Goal: Task Accomplishment & Management: Use online tool/utility

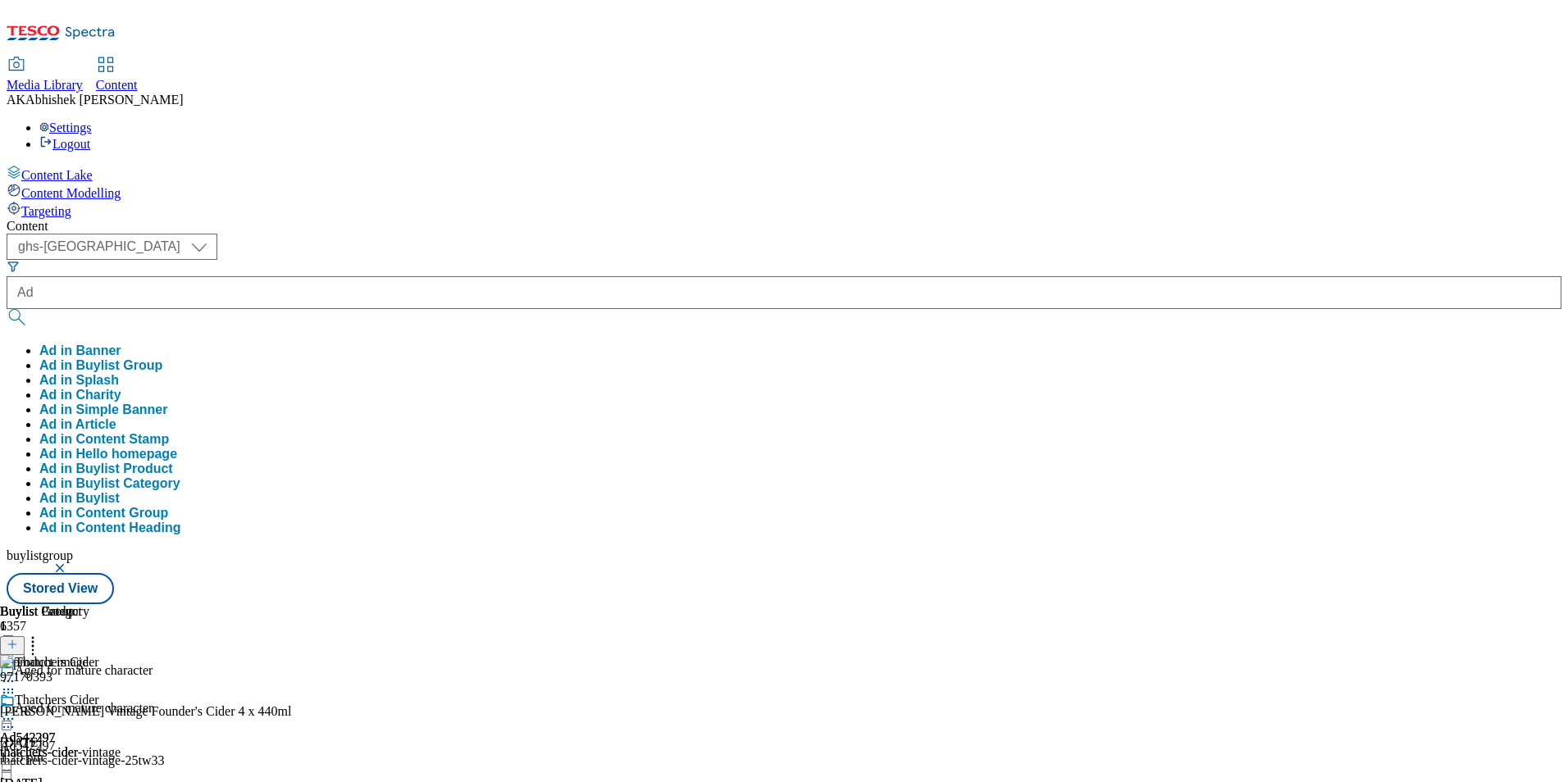
select select "ghs-[GEOGRAPHIC_DATA]"
type input "Ad542403"
click at [6, 309] on button "submit" at bounding box center [17, 317] width 23 height 17
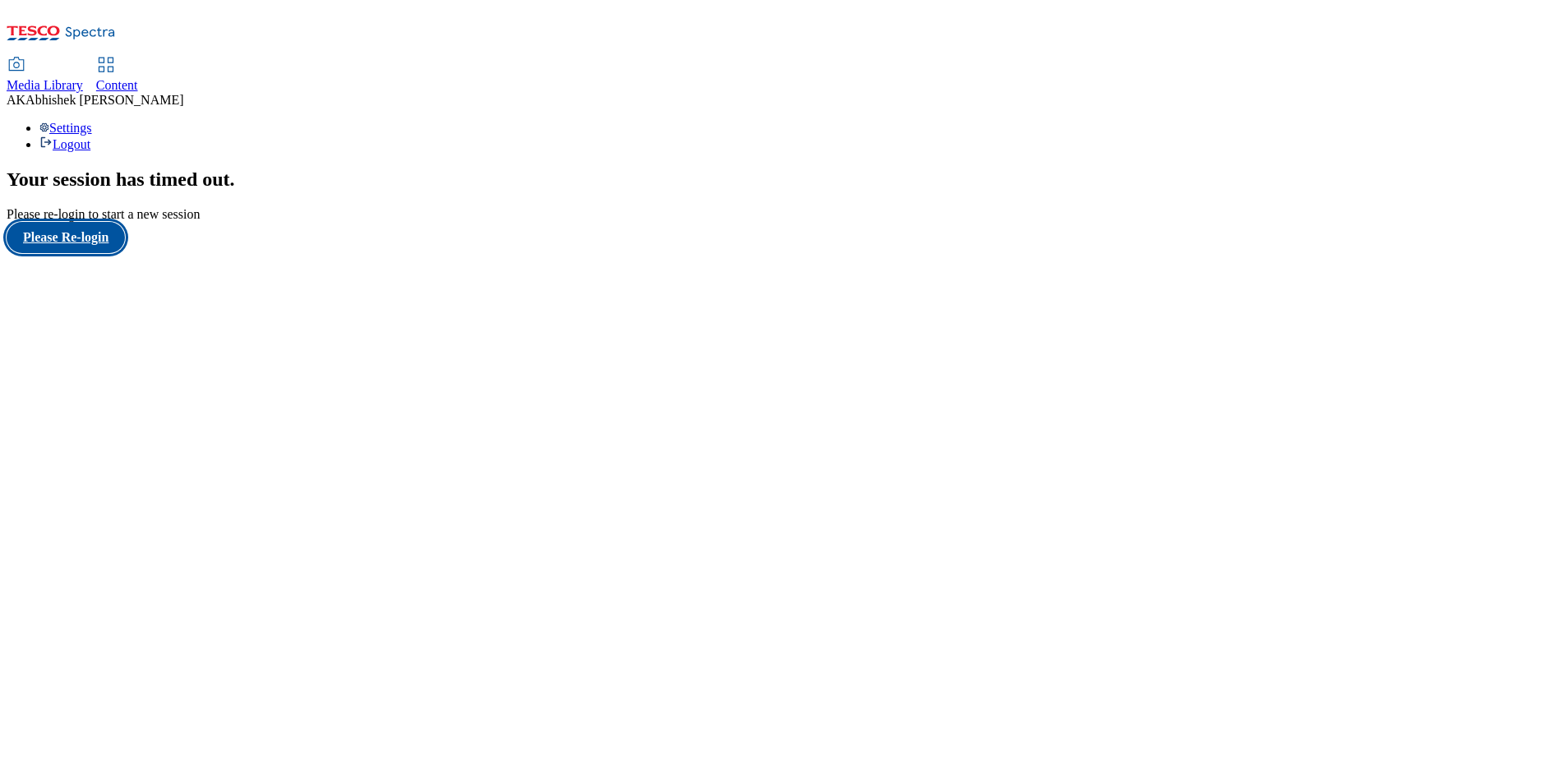
drag, startPoint x: 102, startPoint y: 484, endPoint x: 124, endPoint y: 473, distance: 24.6
click at [101, 253] on button "Please Re-login" at bounding box center [65, 238] width 118 height 31
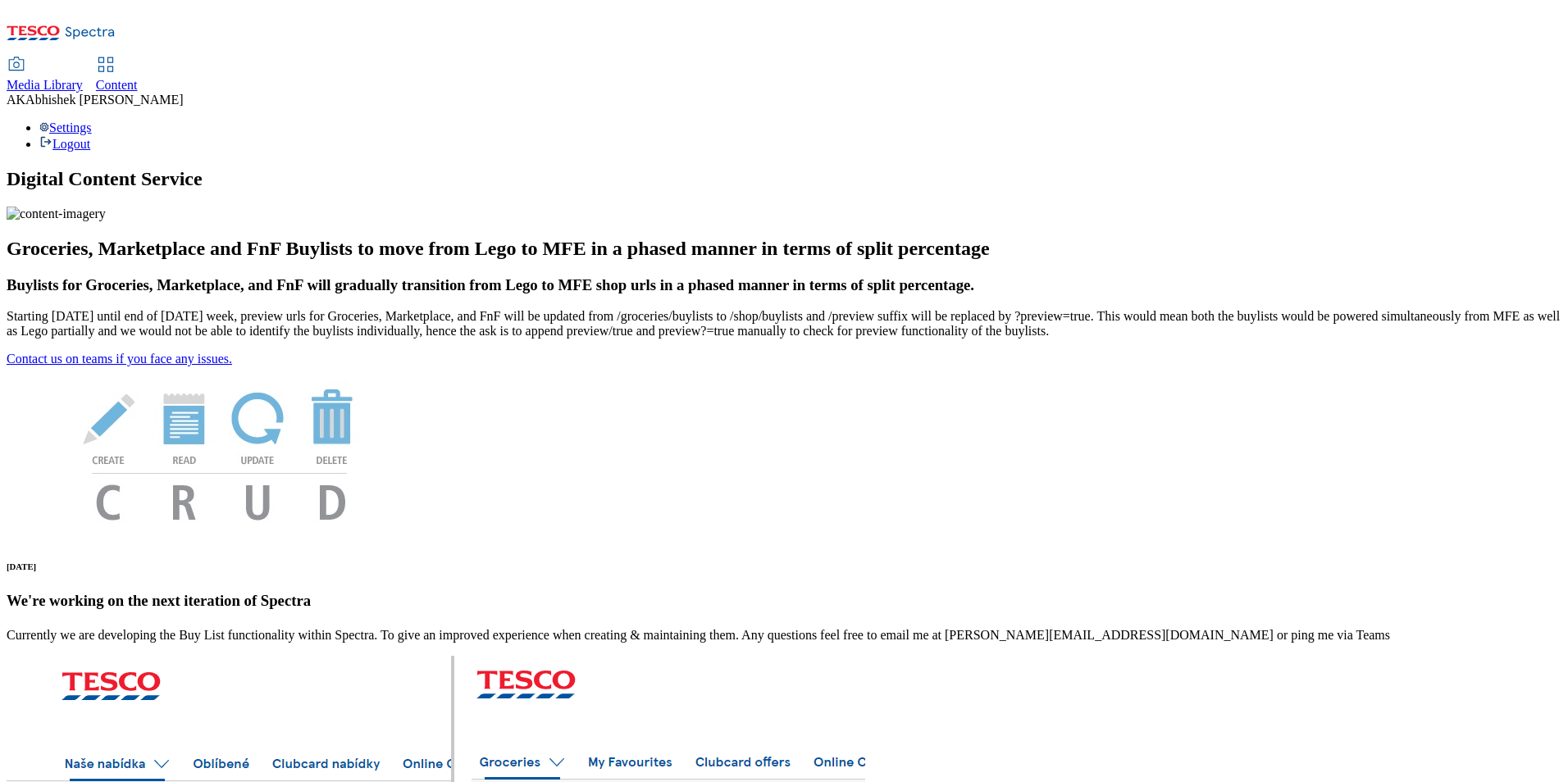
drag, startPoint x: 397, startPoint y: 23, endPoint x: 405, endPoint y: 25, distance: 8.2
click at [138, 78] on span "Content" at bounding box center [116, 85] width 41 height 14
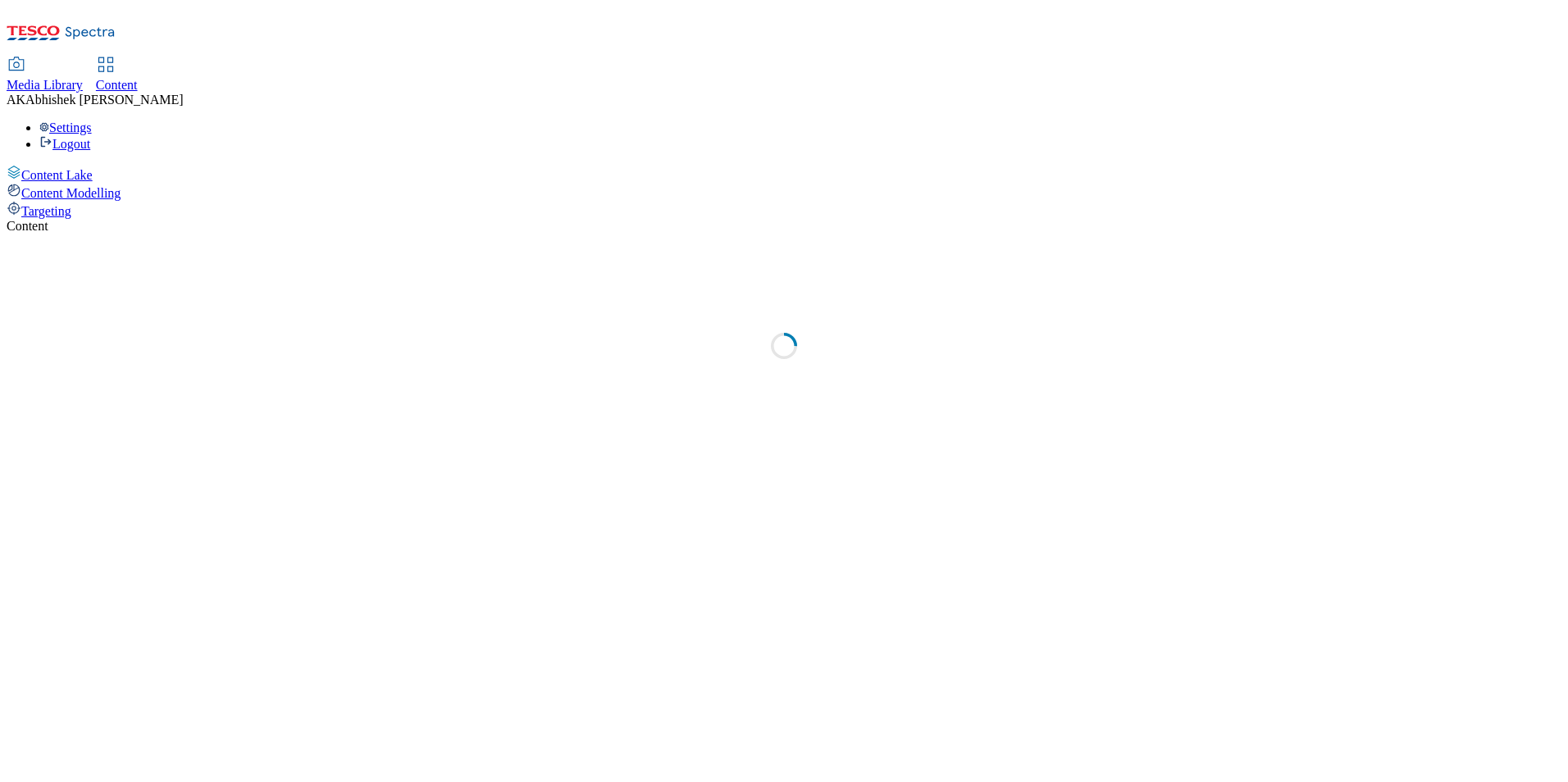
select select "ghs-[GEOGRAPHIC_DATA]"
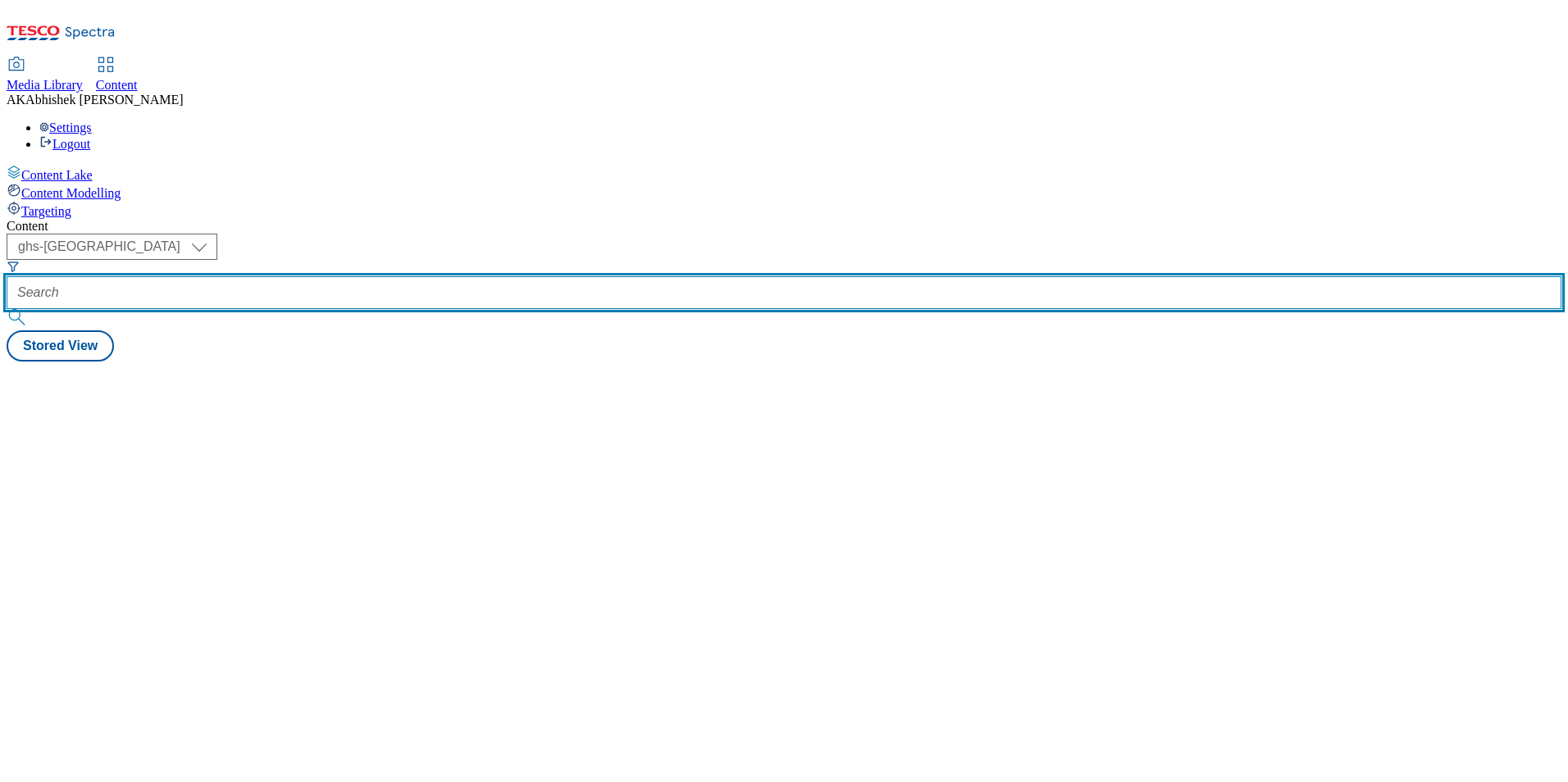
click at [372, 276] on input "text" at bounding box center [783, 293] width 1554 height 33
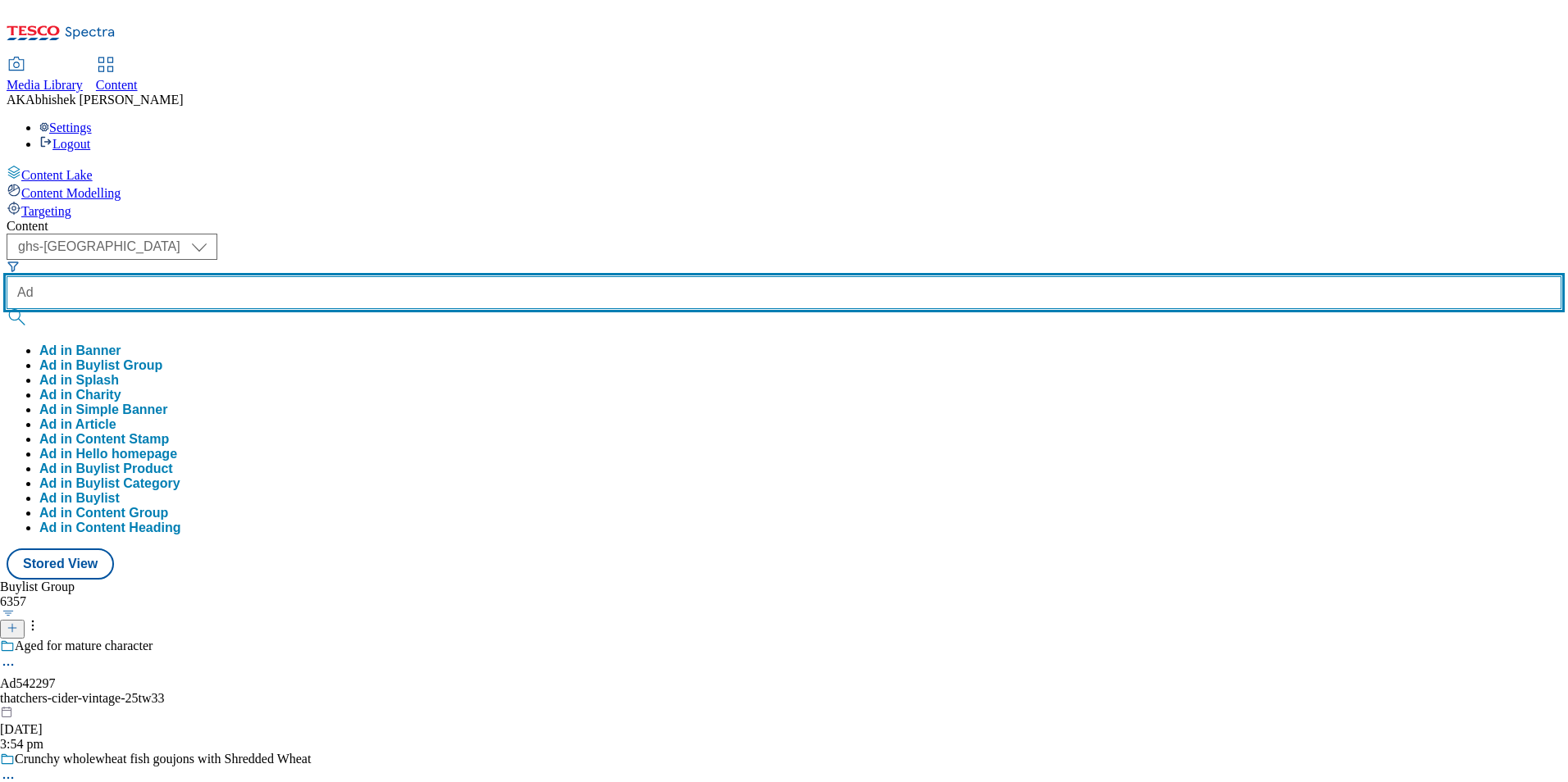
paste input "542403"
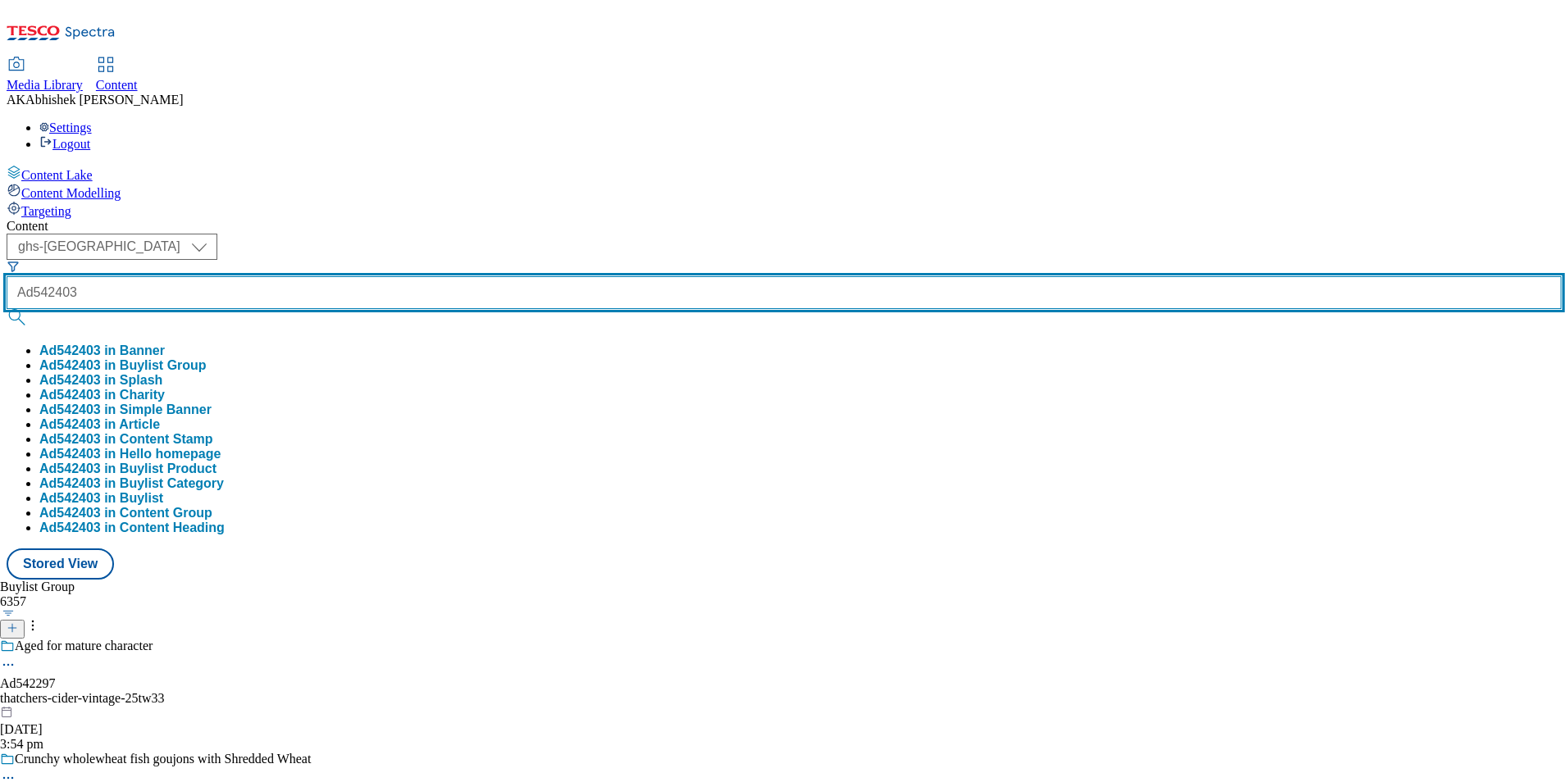
type input "Ad542403"
click at [6, 309] on button "submit" at bounding box center [17, 317] width 23 height 17
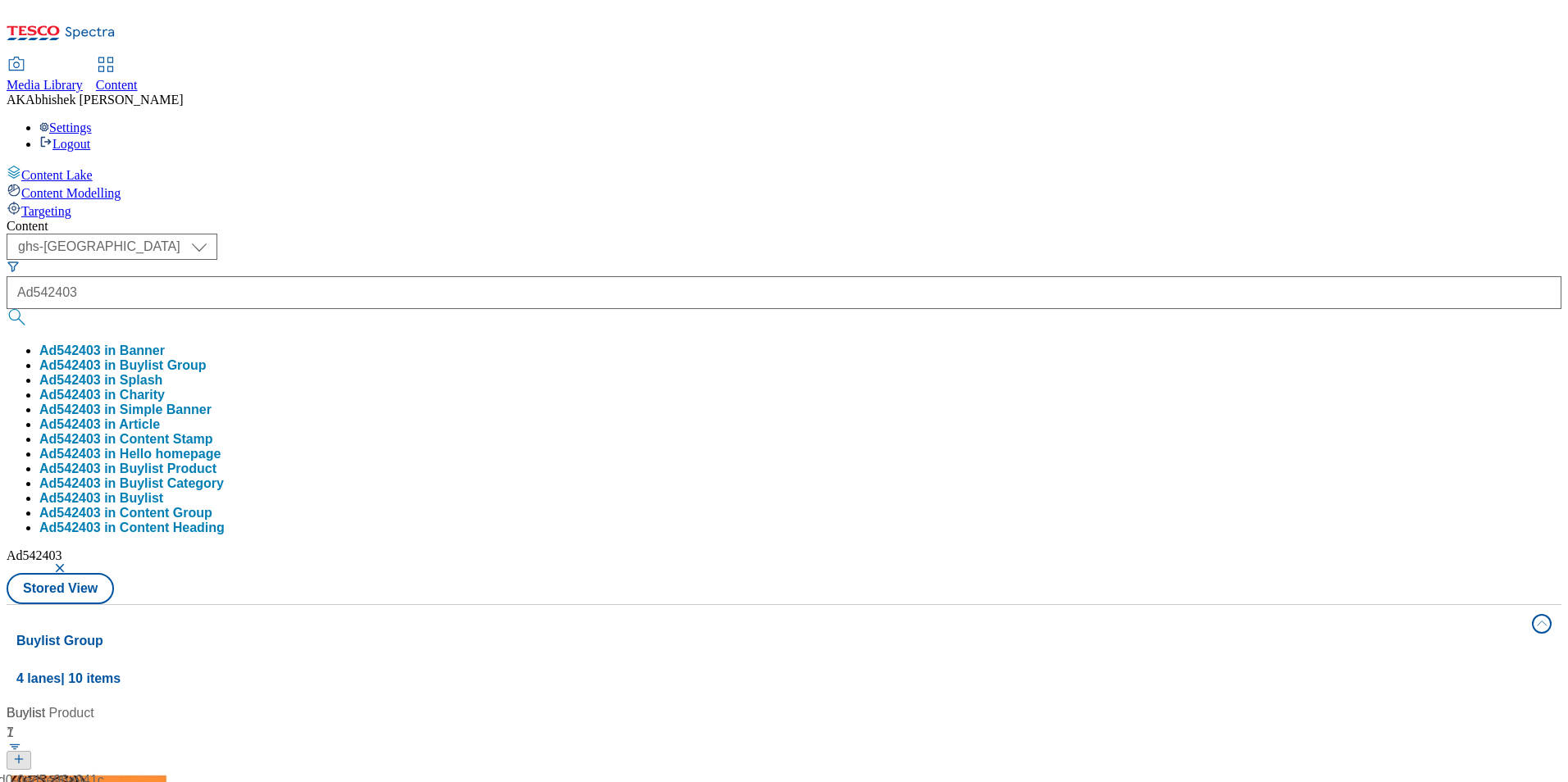
click at [678, 219] on div "Content ( optional ) ghs-roi ghs-uk ghs-uk Ad542403 Ad542403 in Banner Ad542403…" at bounding box center [783, 769] width 1554 height 1100
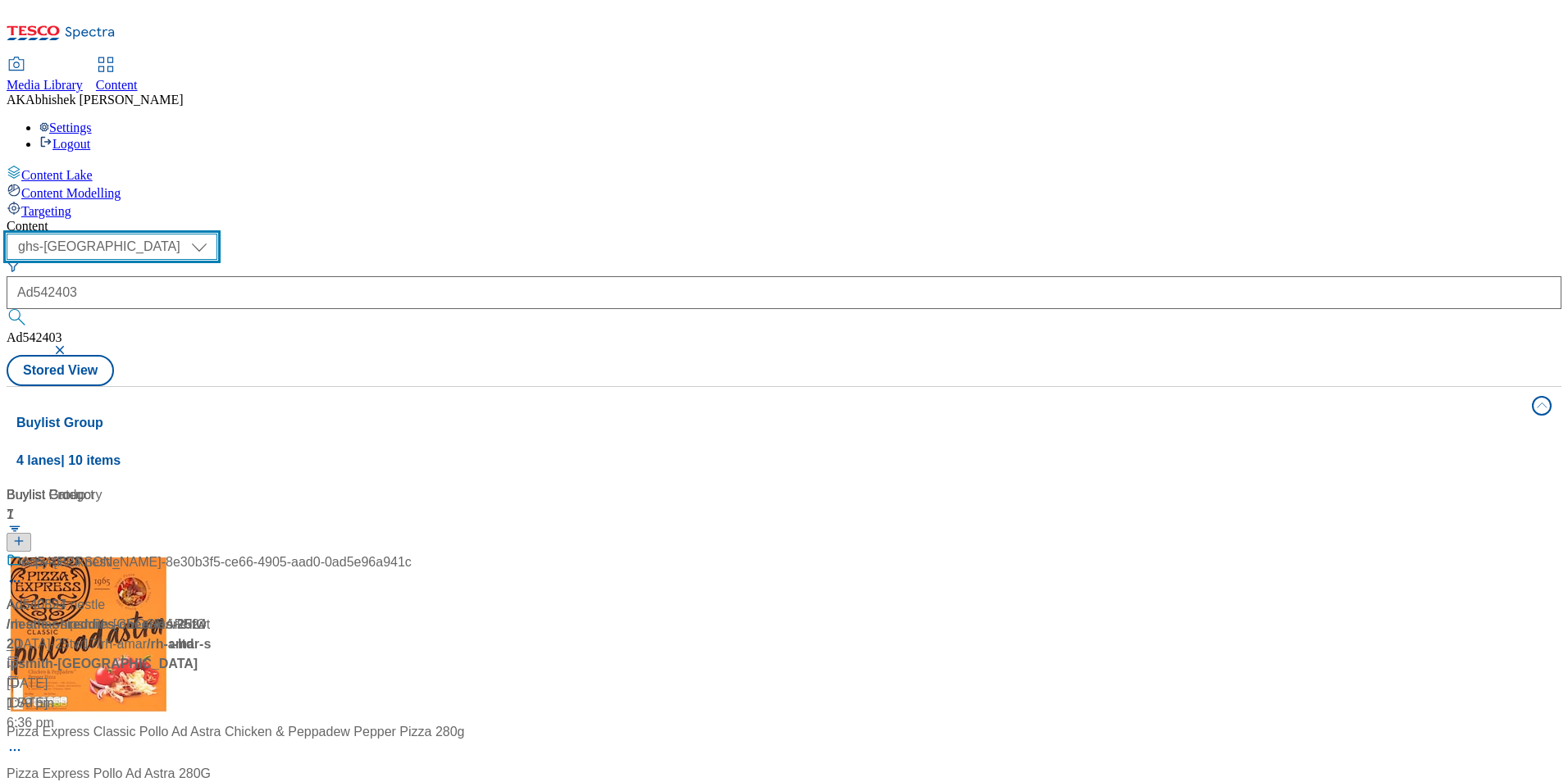
drag, startPoint x: 280, startPoint y: 132, endPoint x: 287, endPoint y: 139, distance: 9.9
click at [217, 234] on select "ghs-roi ghs-uk" at bounding box center [111, 247] width 211 height 27
select select "ghs-roi"
click at [213, 234] on select "ghs-roi ghs-uk" at bounding box center [111, 247] width 211 height 27
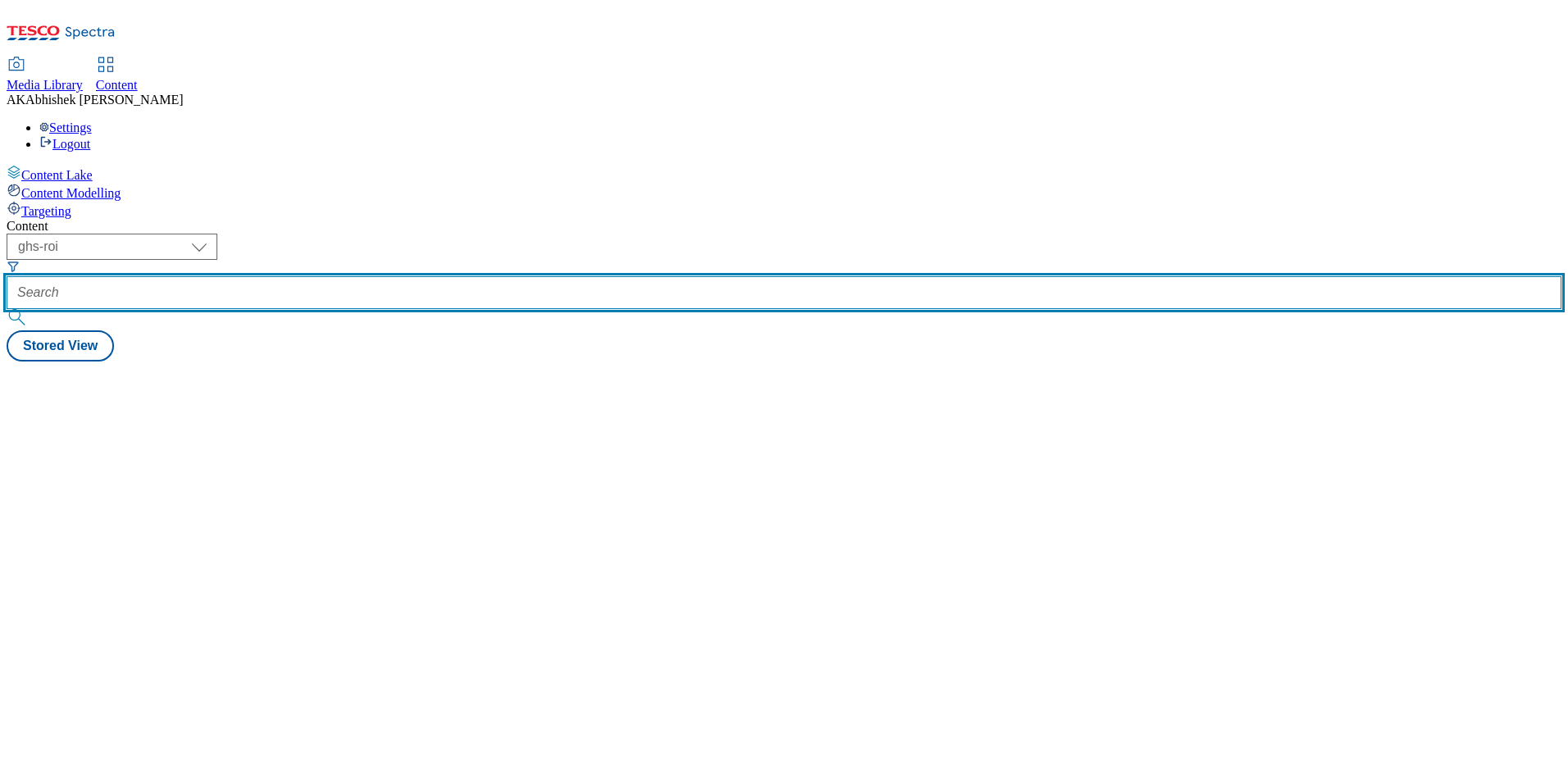
click at [404, 276] on input "text" at bounding box center [783, 293] width 1554 height 33
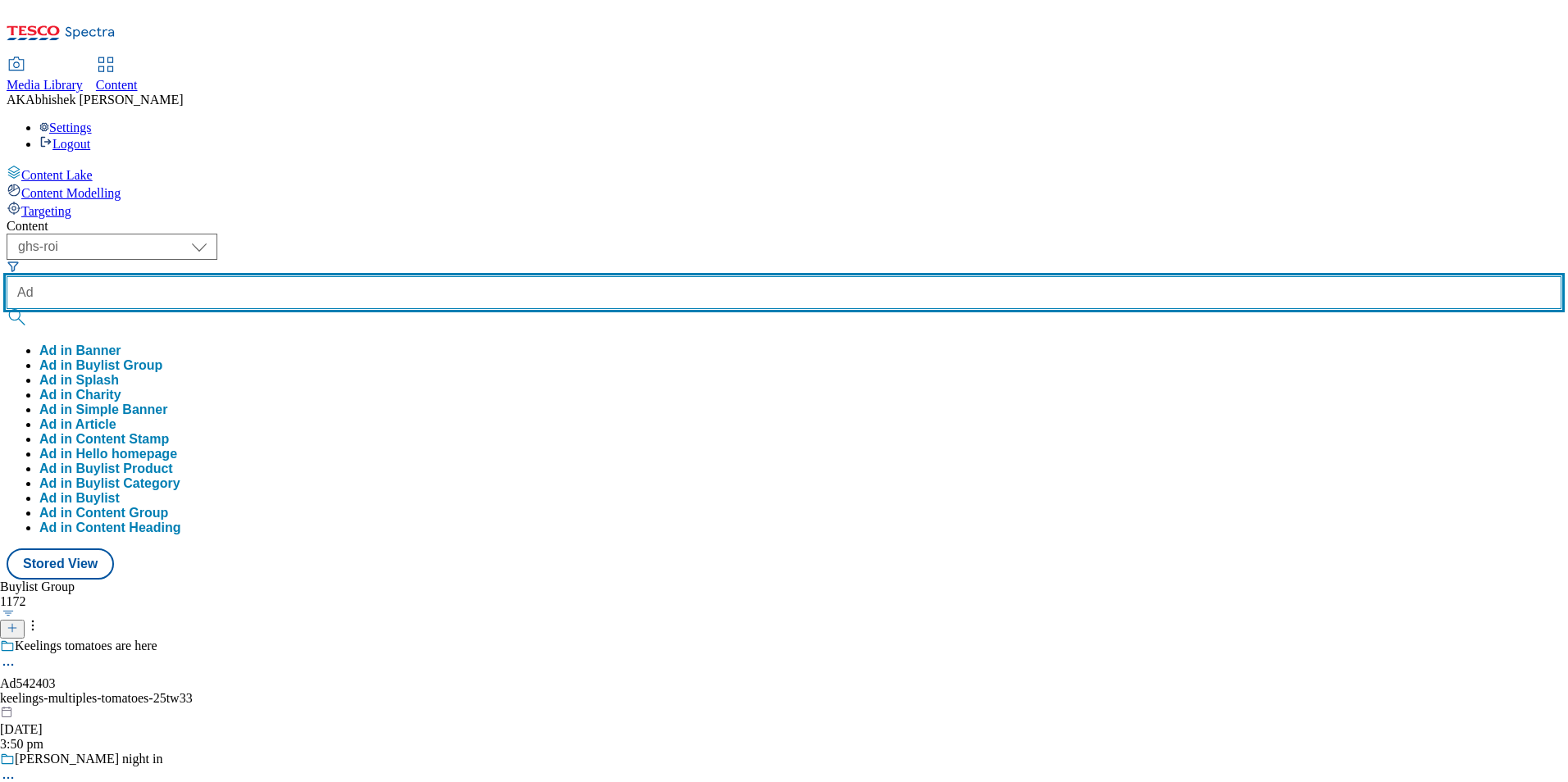
paste input "542403"
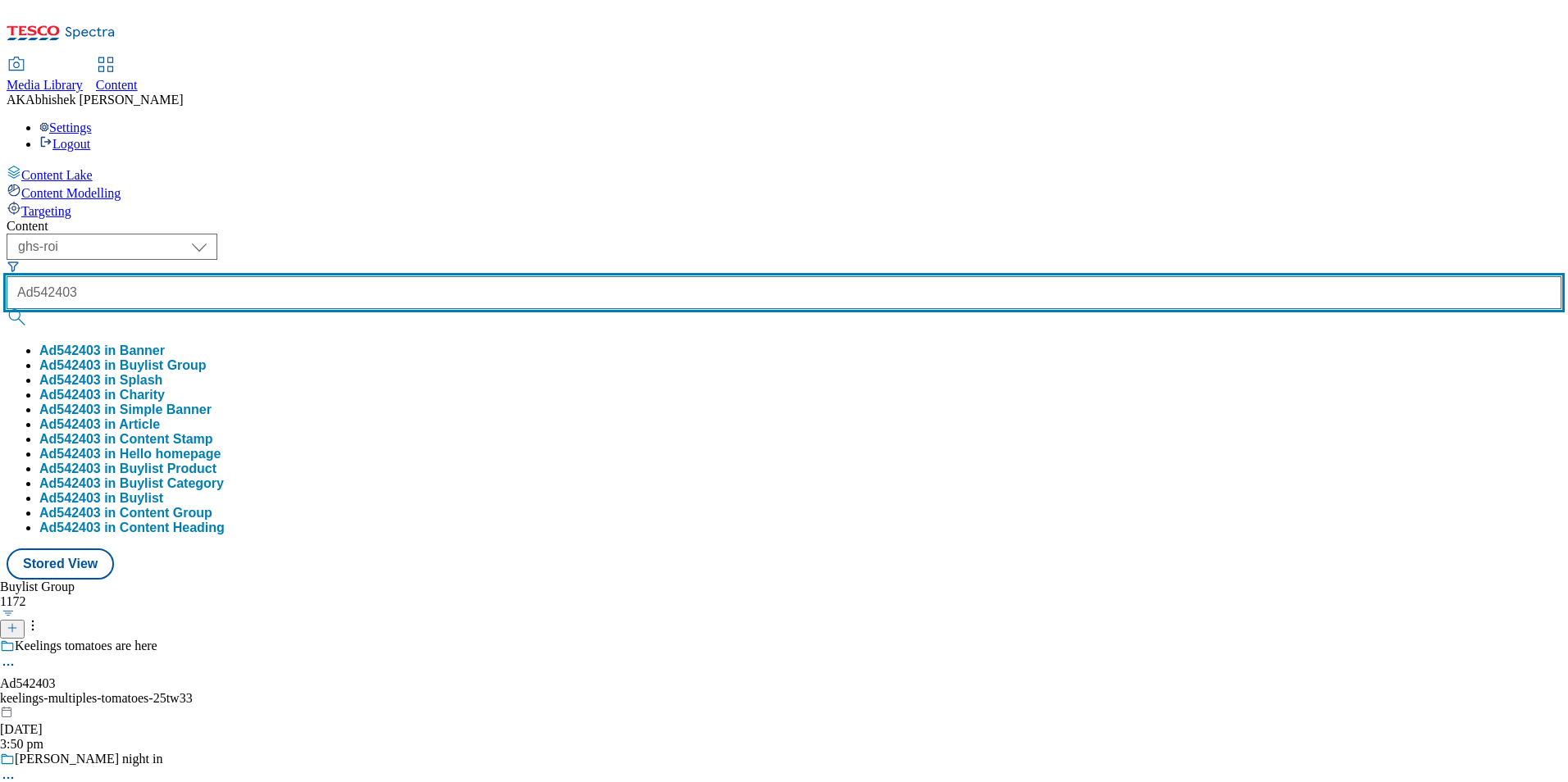
type input "Ad542403"
click at [6, 309] on button "submit" at bounding box center [17, 317] width 23 height 17
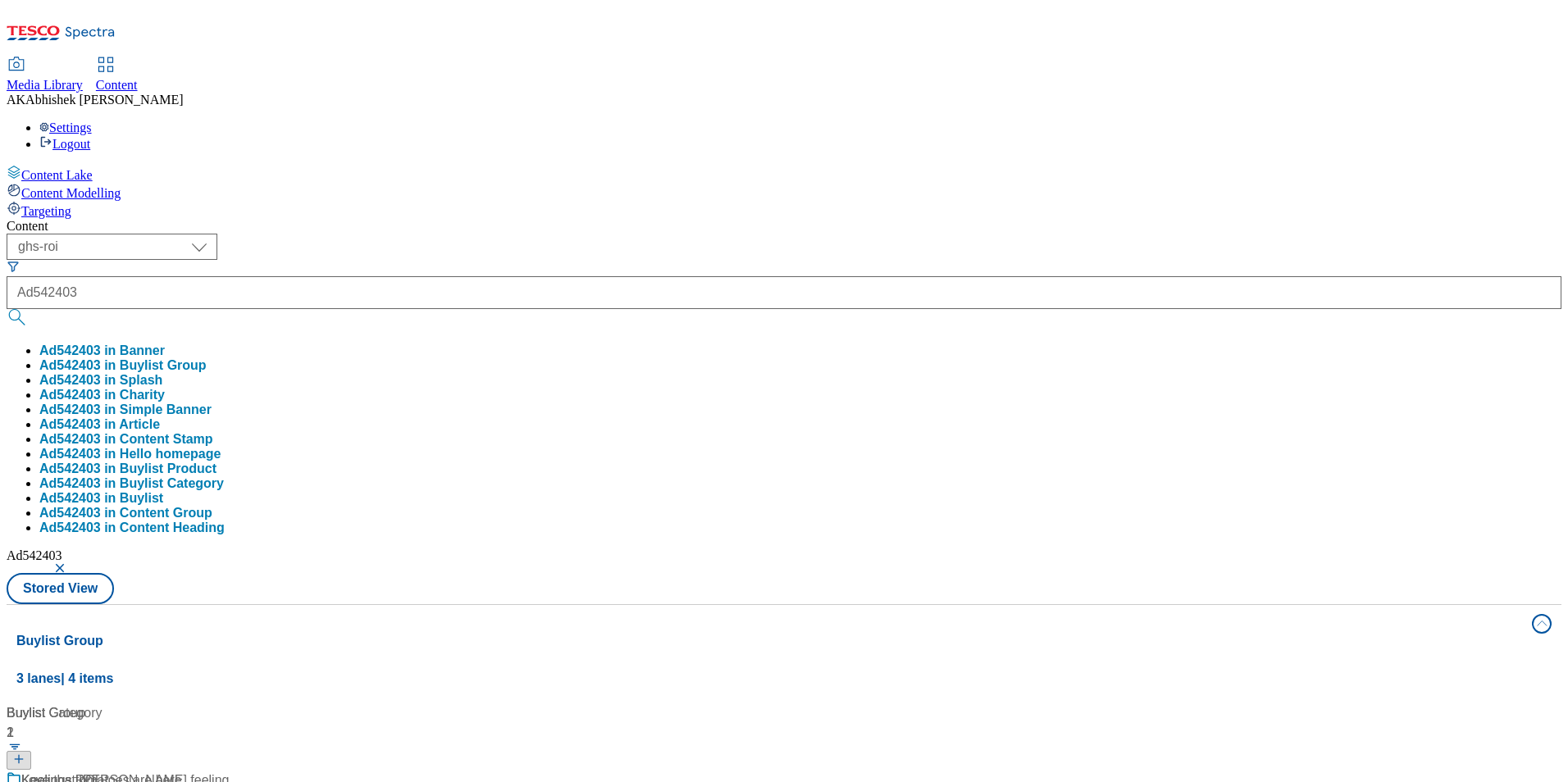
click at [940, 219] on div "Content ( optional ) ghs-roi ghs-uk ghs-roi Ad542403 Ad542403 in Banner Ad54240…" at bounding box center [783, 769] width 1554 height 1100
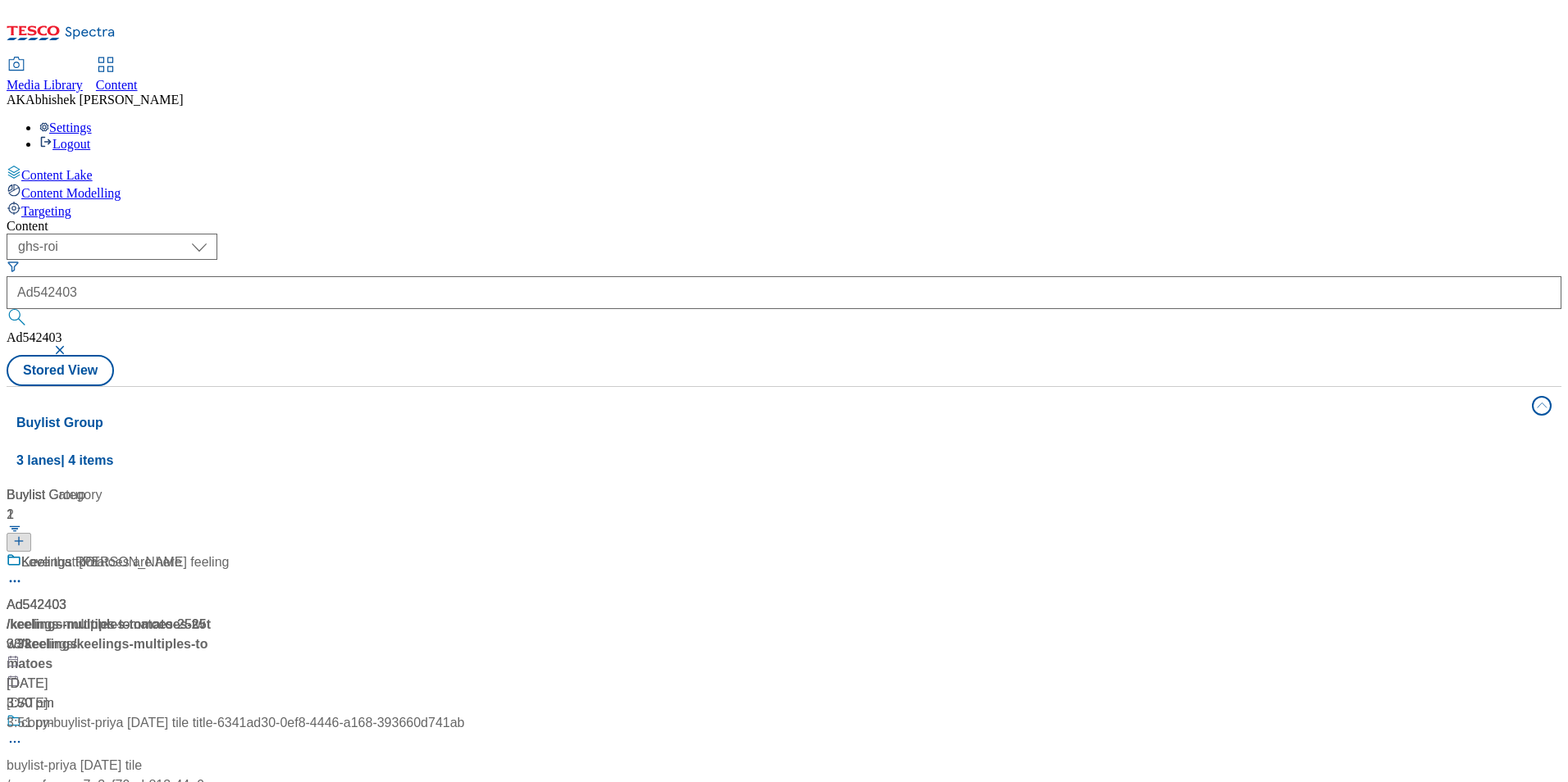
click at [450, 553] on div "Love that Keelings feeling" at bounding box center [235, 574] width 457 height 42
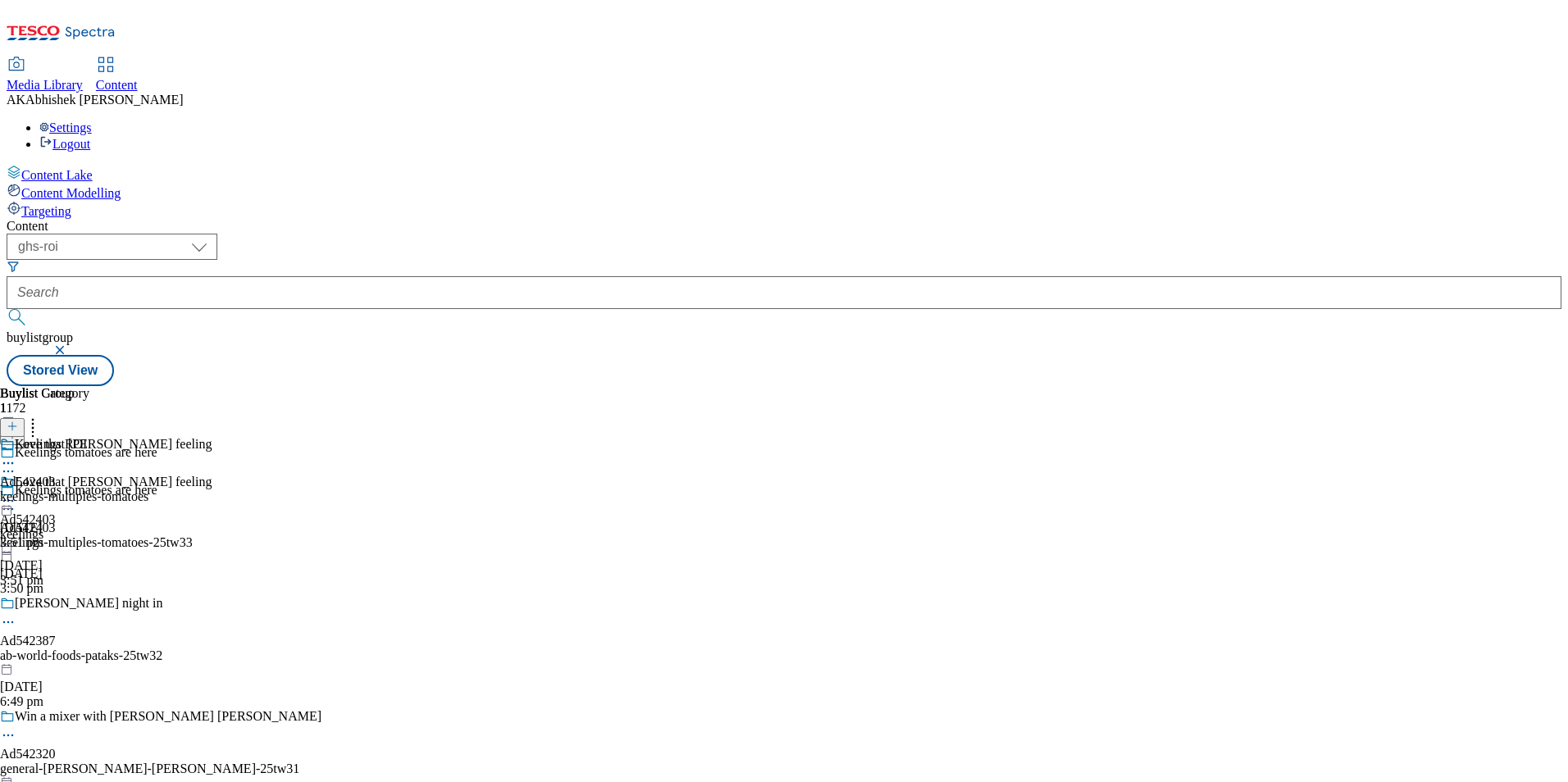
click at [17, 500] on icon at bounding box center [8, 509] width 17 height 17
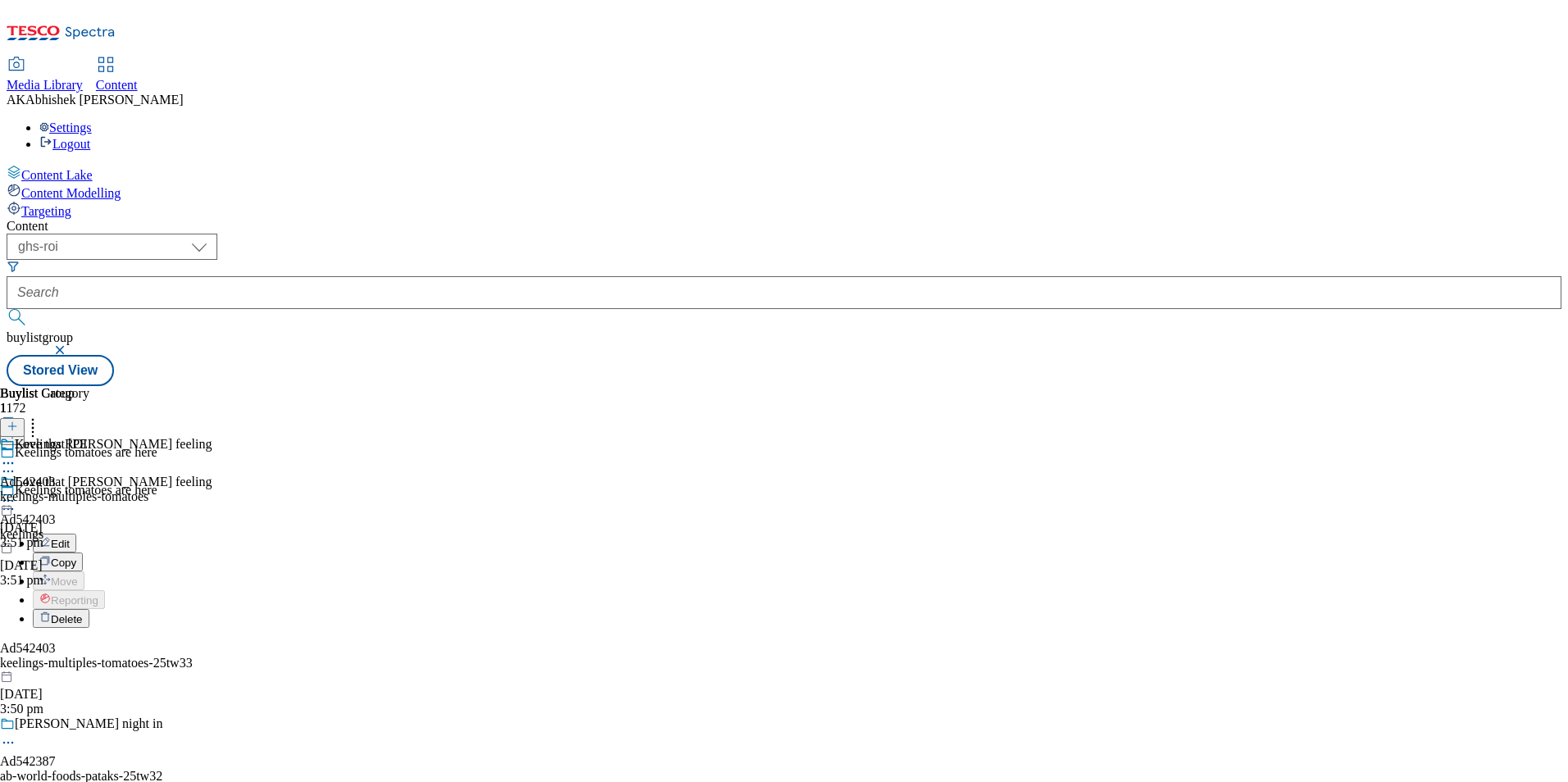
click at [70, 537] on span "Edit" at bounding box center [60, 543] width 18 height 12
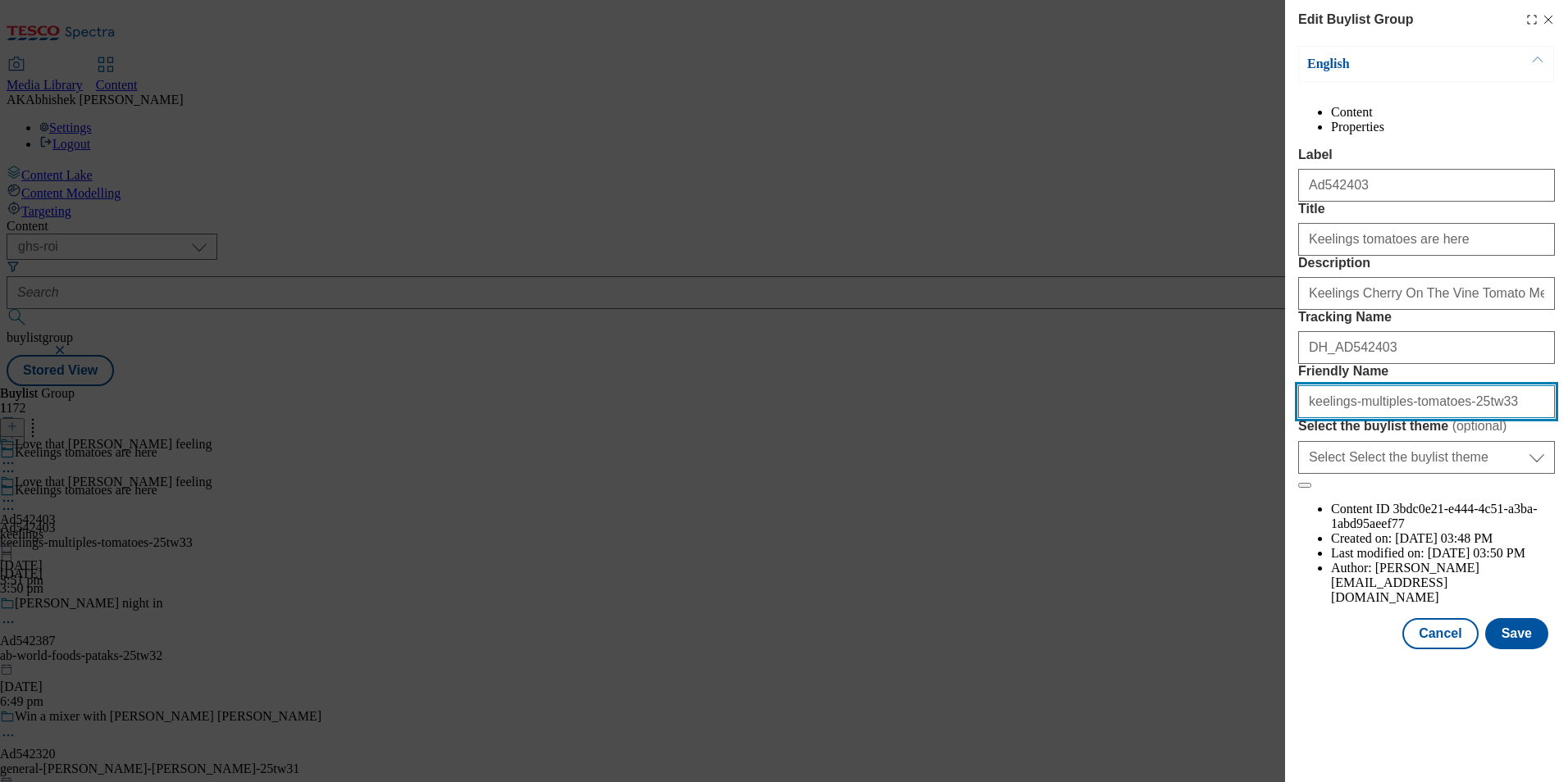
click at [1514, 418] on input "keelings-multiples-tomatoes-25tw33" at bounding box center [1425, 402] width 257 height 33
click at [1535, 650] on button "Save" at bounding box center [1516, 634] width 63 height 31
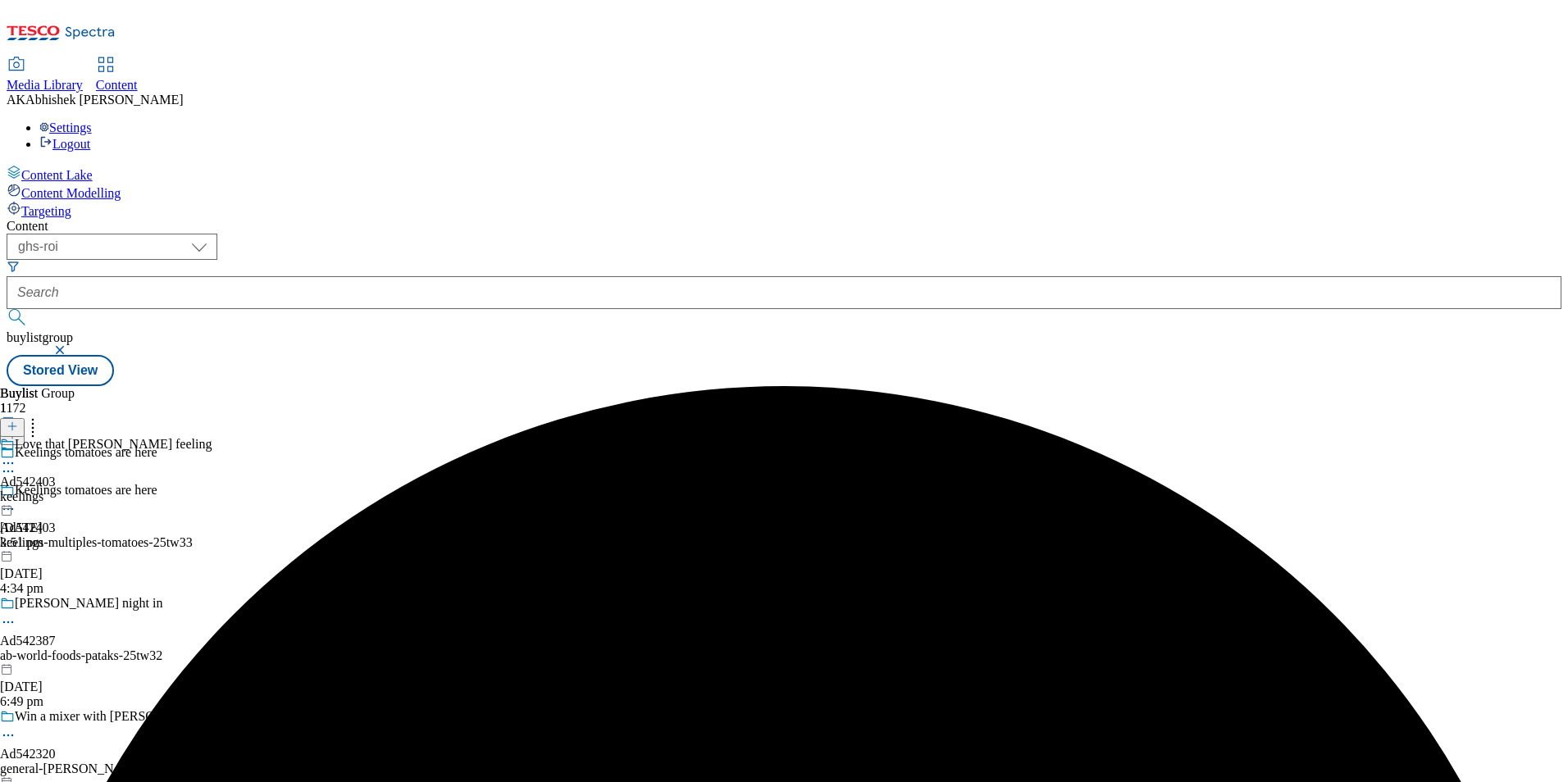
click at [17, 454] on icon at bounding box center [8, 463] width 17 height 17
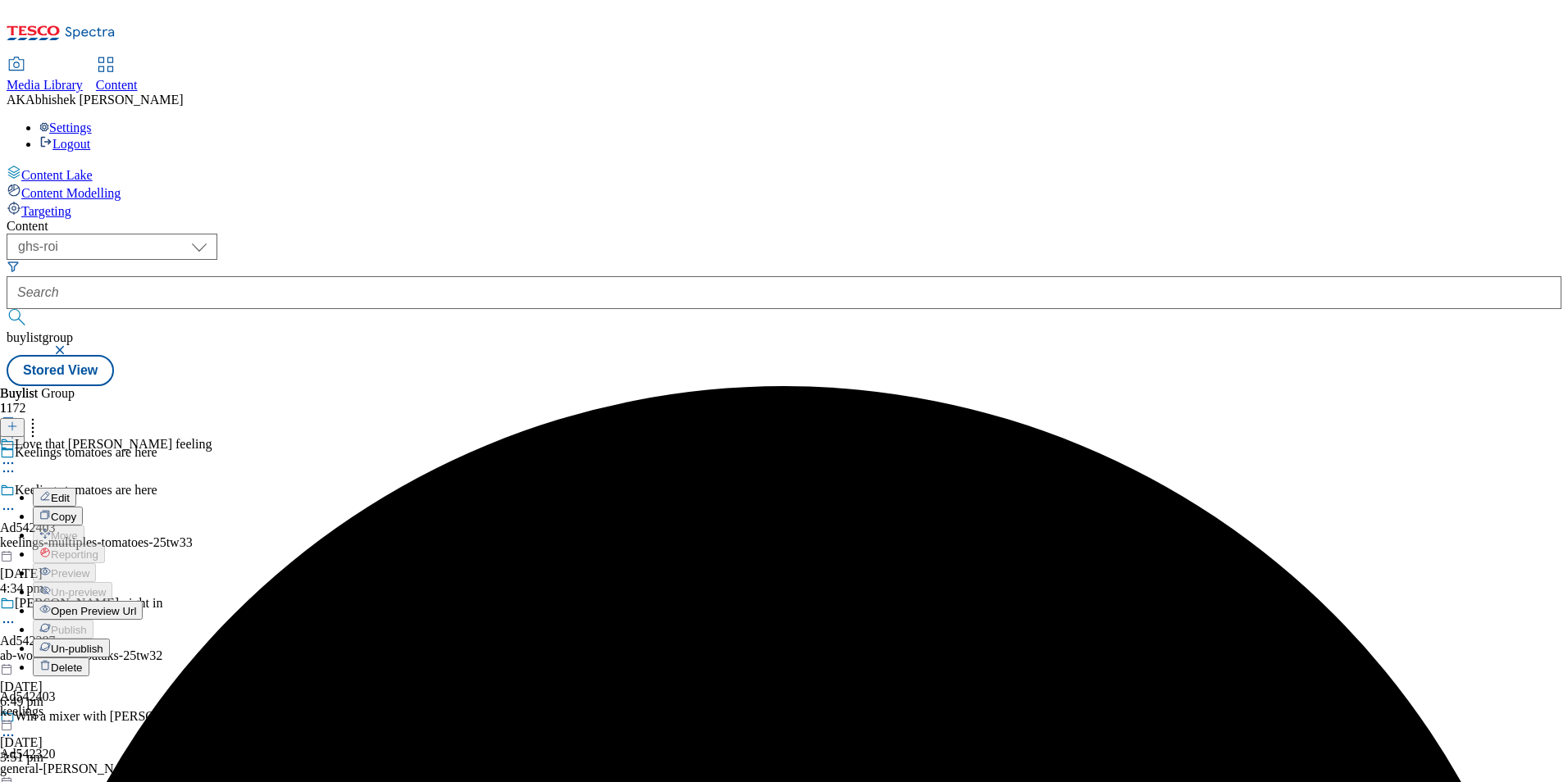
click at [51, 490] on icon at bounding box center [45, 496] width 11 height 11
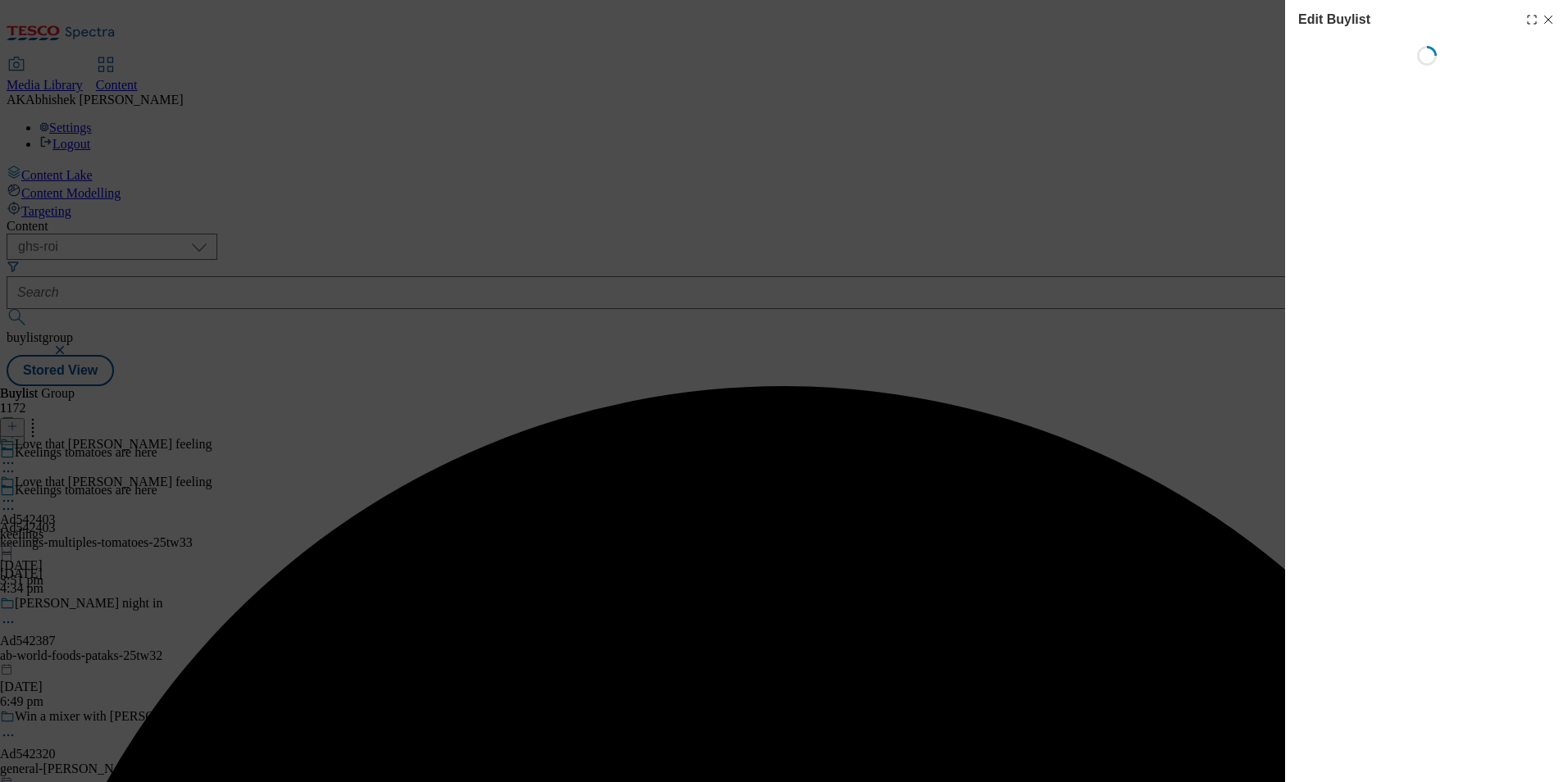
select select "tactical"
select select "supplier funded short term 1-3 weeks"
select select "dunnhumby"
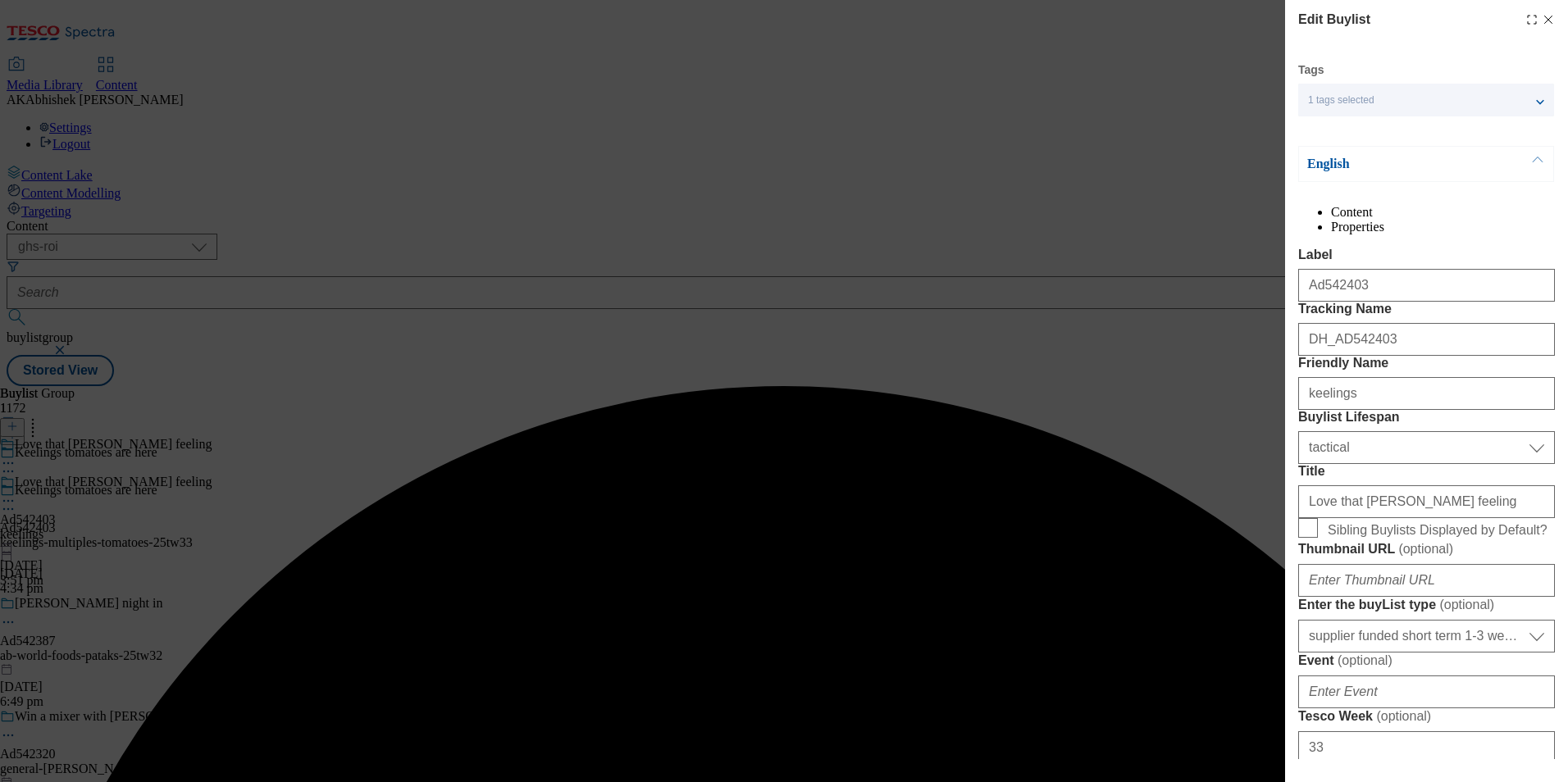
select select "Banner"
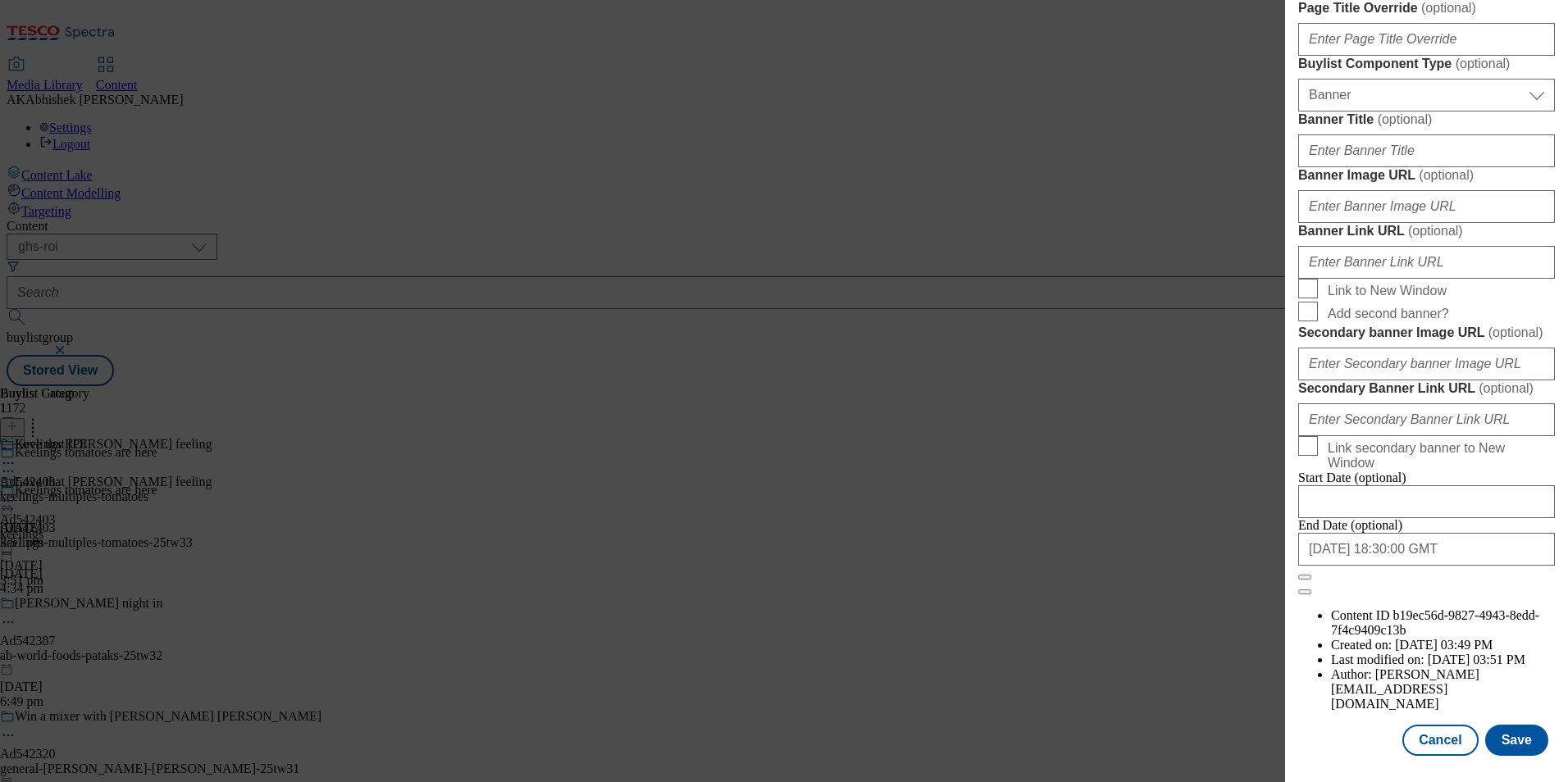
scroll to position [1603, 0]
click at [1440, 566] on input "2026-01-02 18:30:00 GMT" at bounding box center [1425, 549] width 257 height 33
select select "2026"
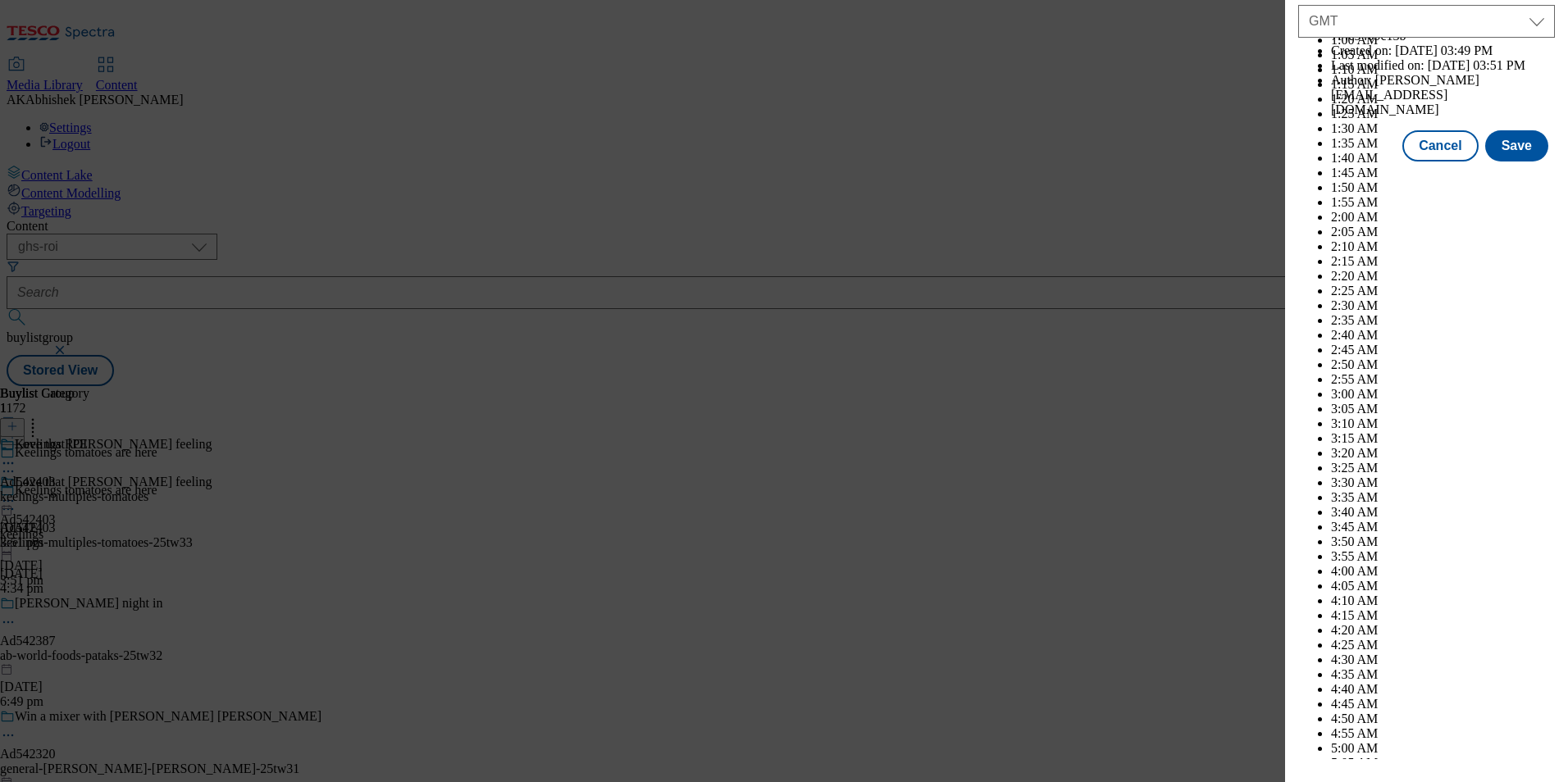
scroll to position [6723, 0]
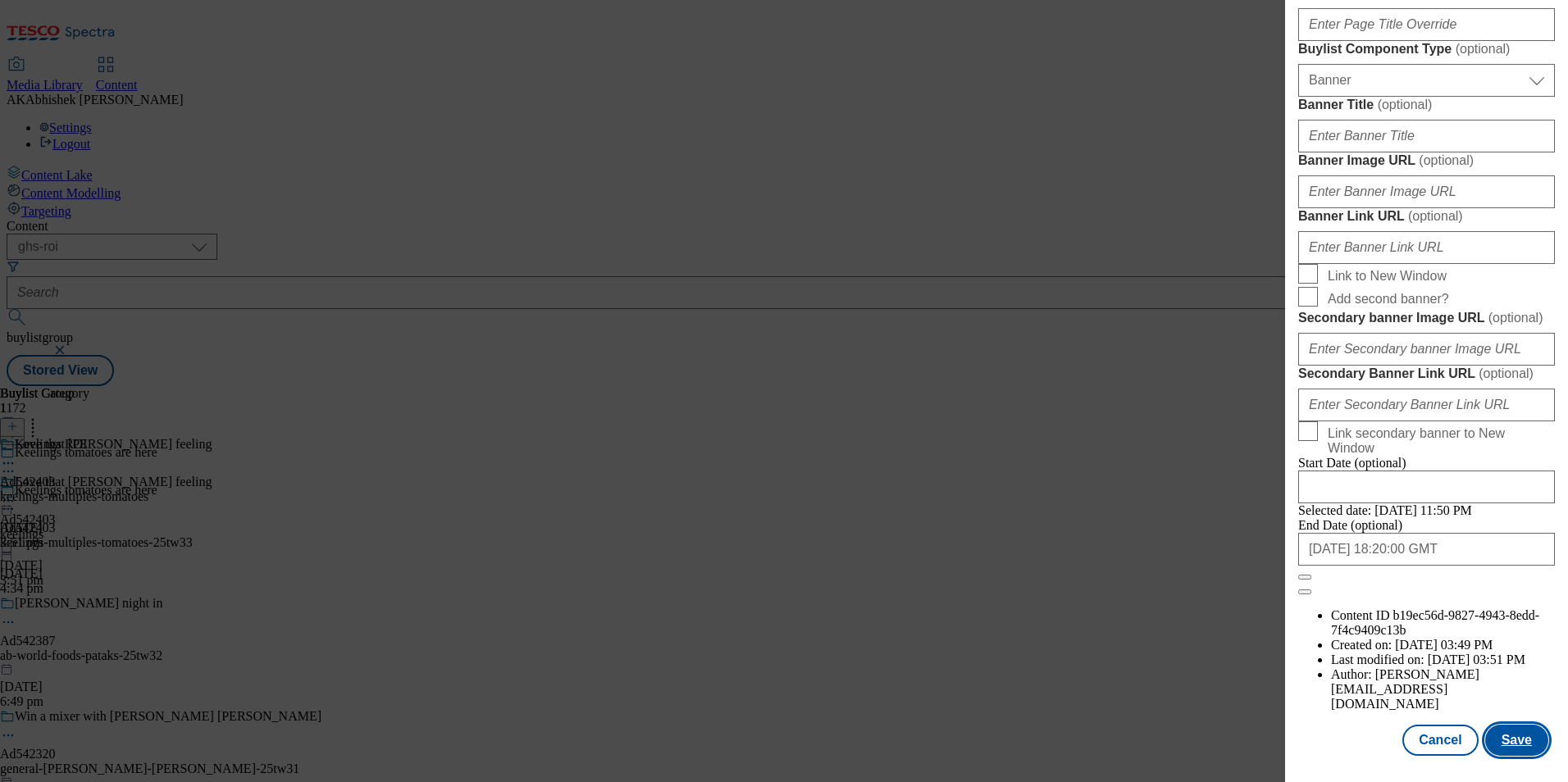
click at [1505, 750] on button "Save" at bounding box center [1516, 741] width 63 height 31
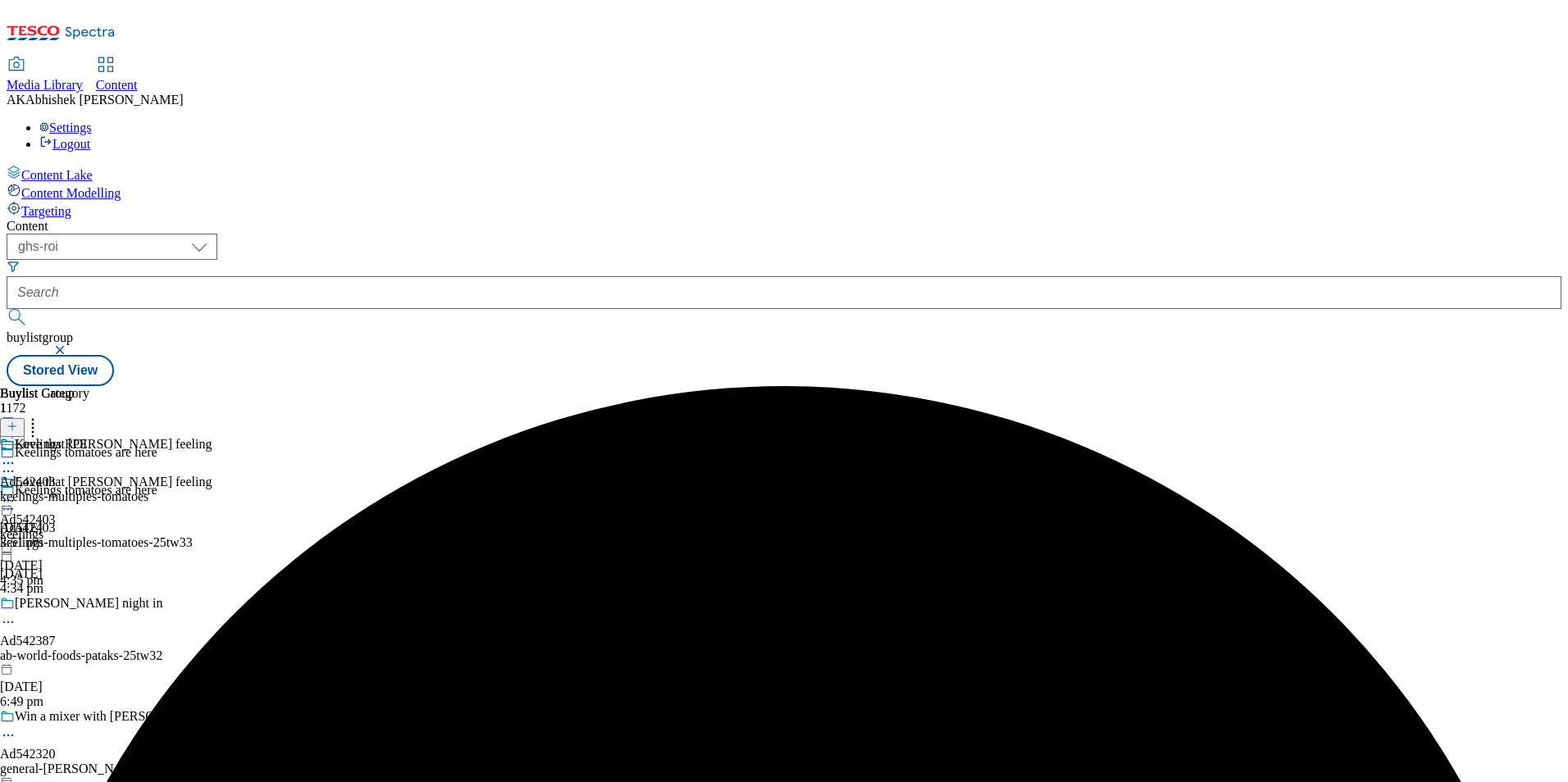
click at [17, 454] on icon at bounding box center [8, 463] width 17 height 17
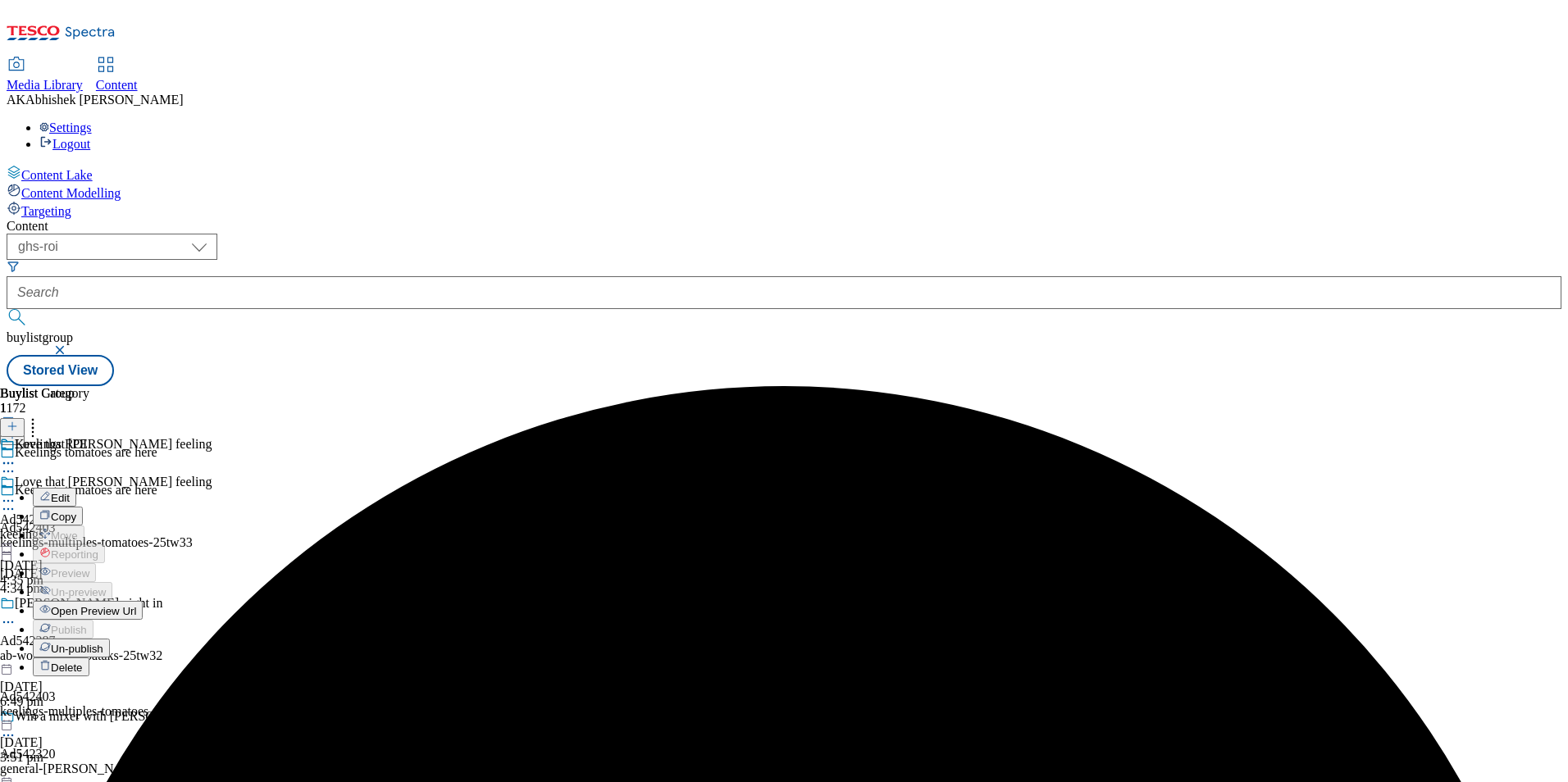
click at [76, 488] on button "Edit" at bounding box center [54, 497] width 43 height 18
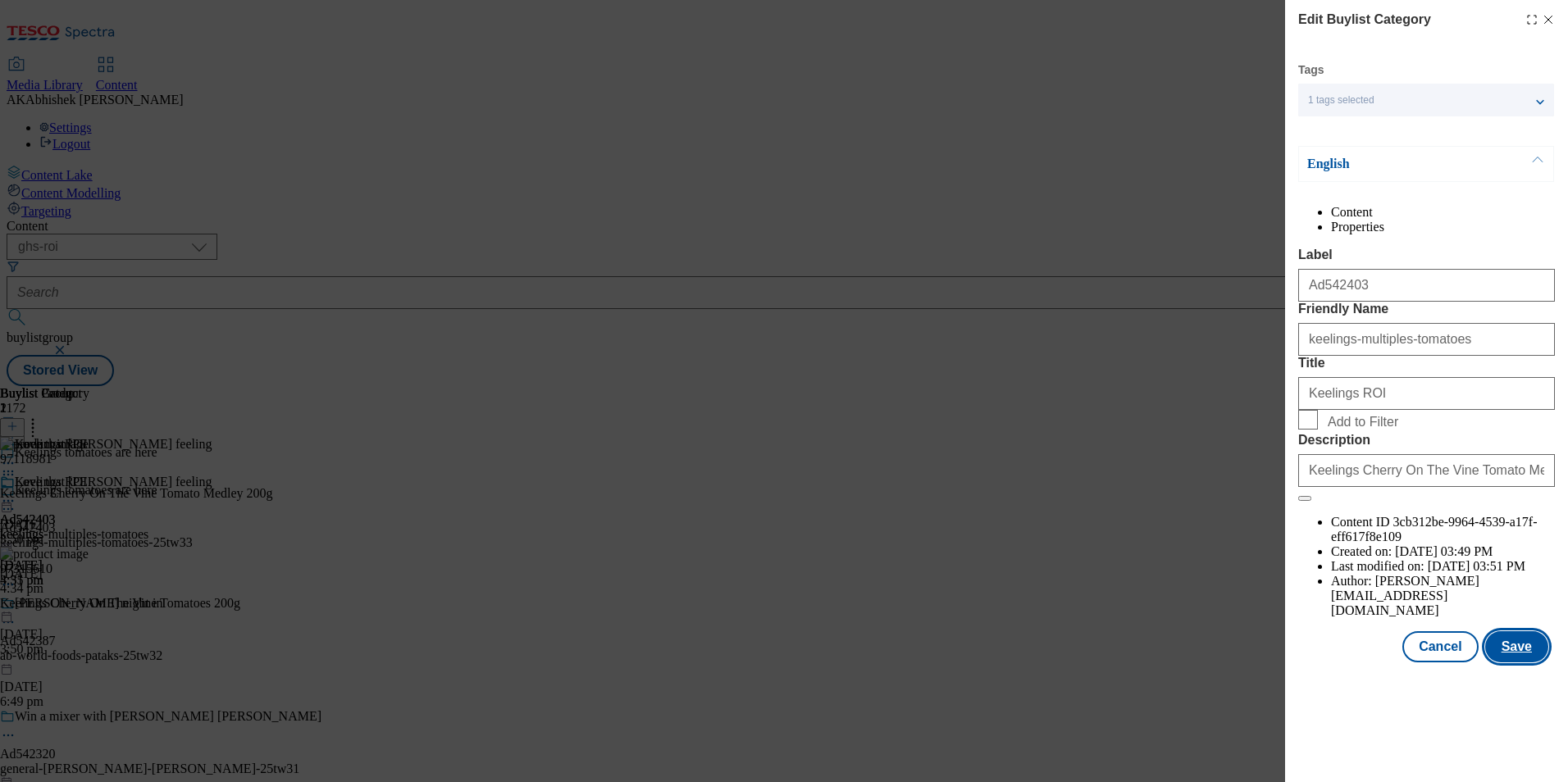
click at [1528, 662] on button "Save" at bounding box center [1516, 647] width 63 height 31
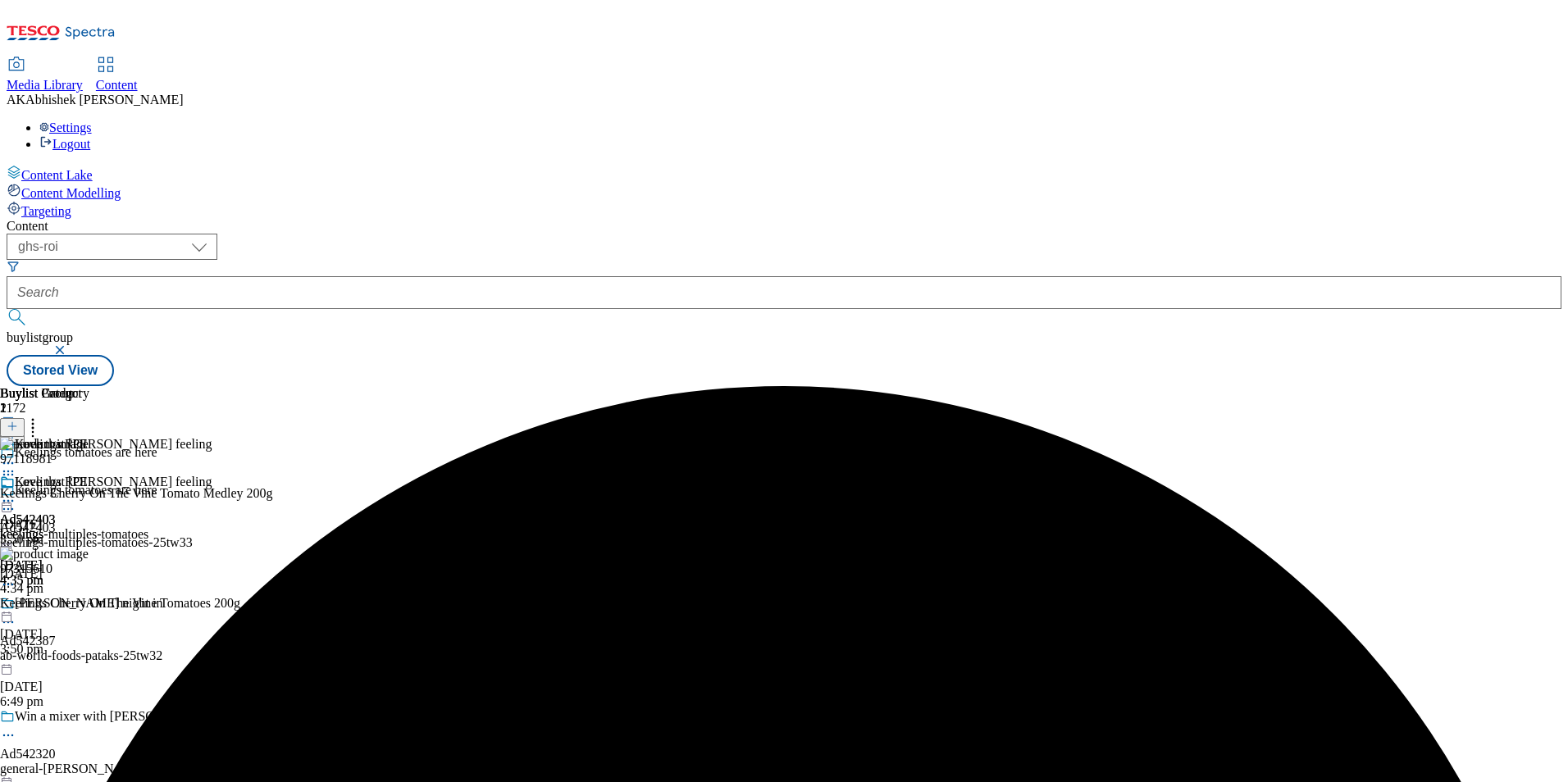
click at [17, 492] on icon at bounding box center [8, 500] width 17 height 17
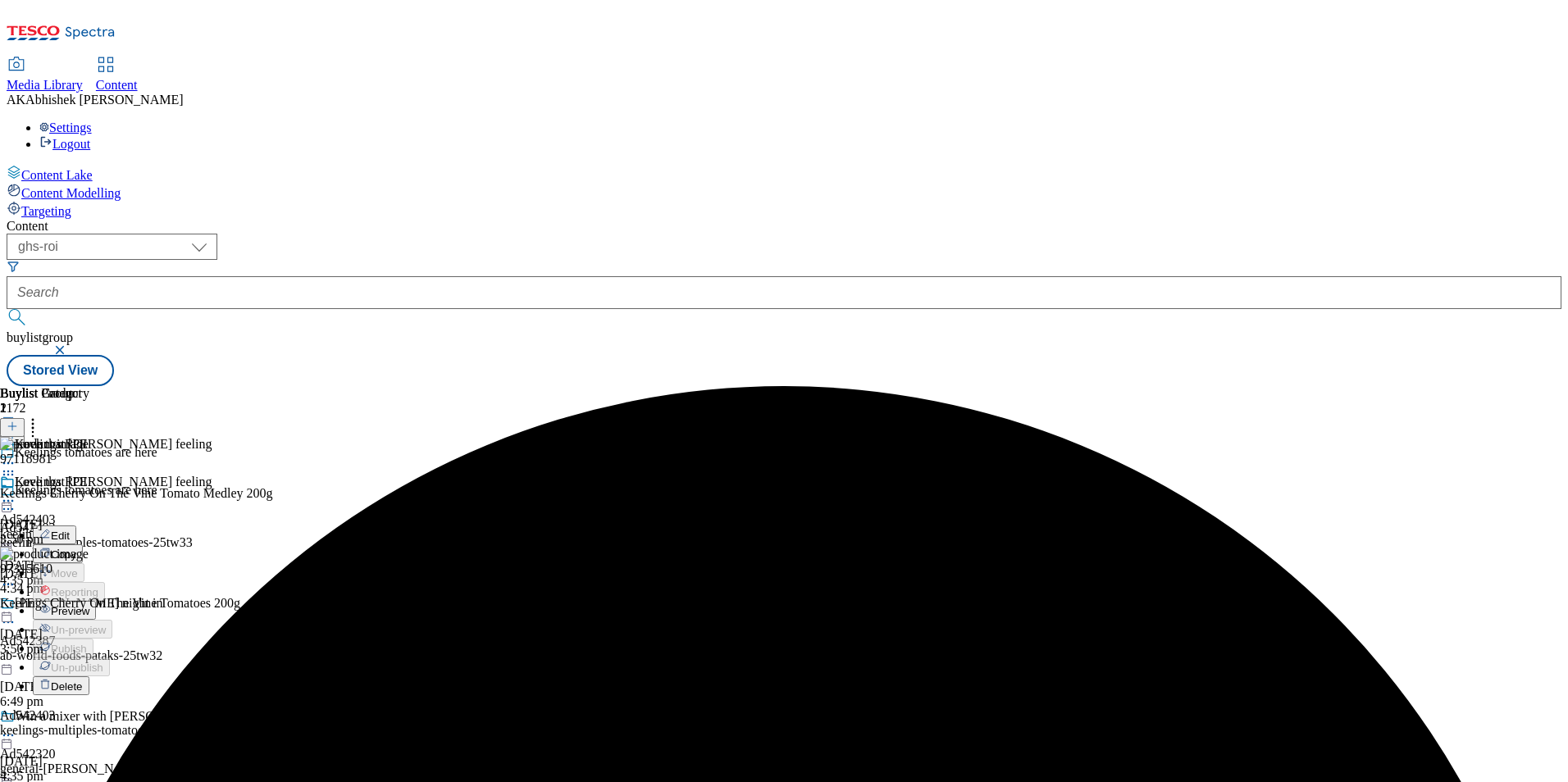
click at [89, 605] on span "Preview" at bounding box center [70, 611] width 39 height 12
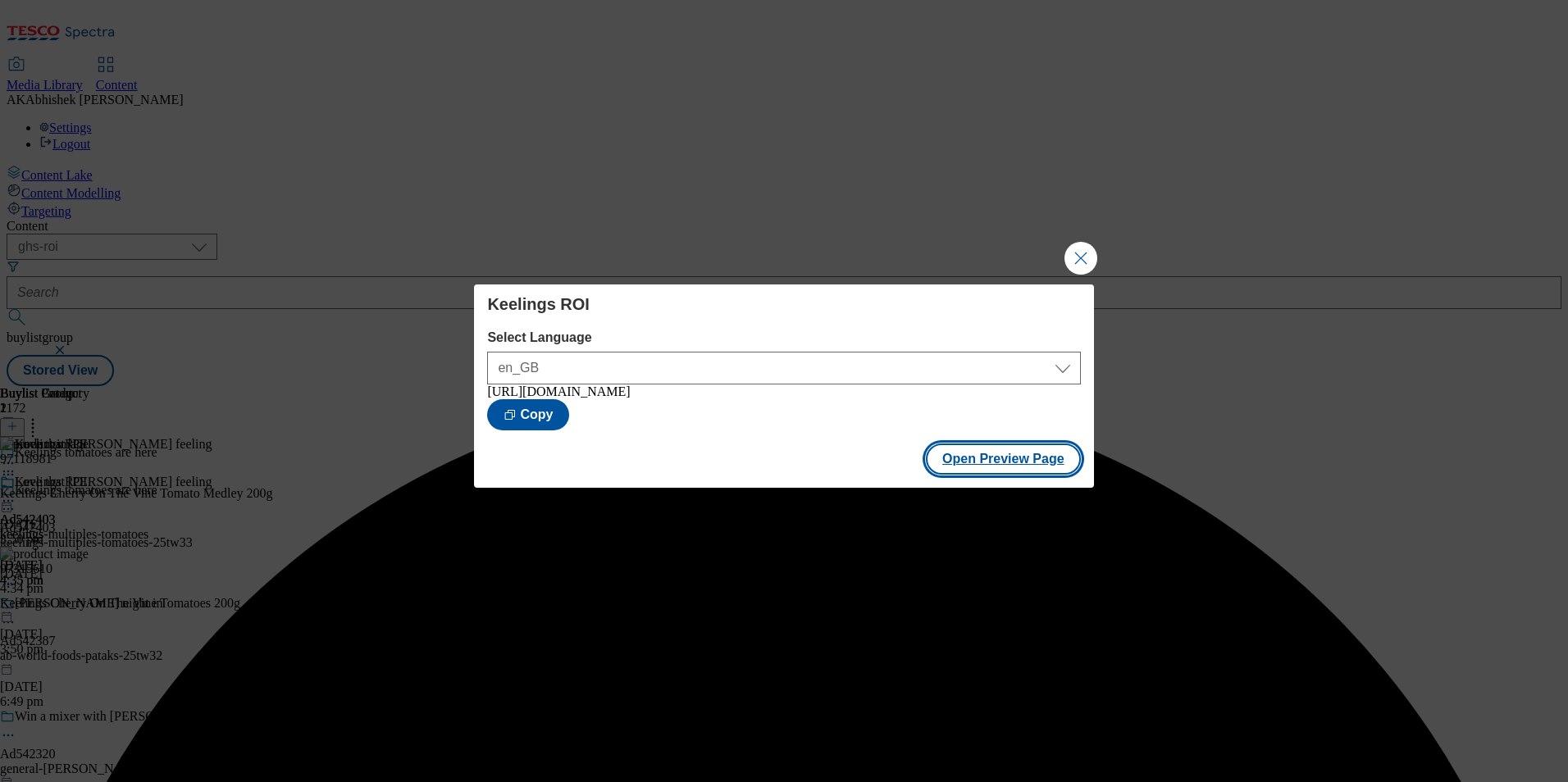
click at [1037, 469] on button "Open Preview Page" at bounding box center [1003, 459] width 155 height 31
click at [1080, 259] on button "Close Modal" at bounding box center [1080, 259] width 33 height 33
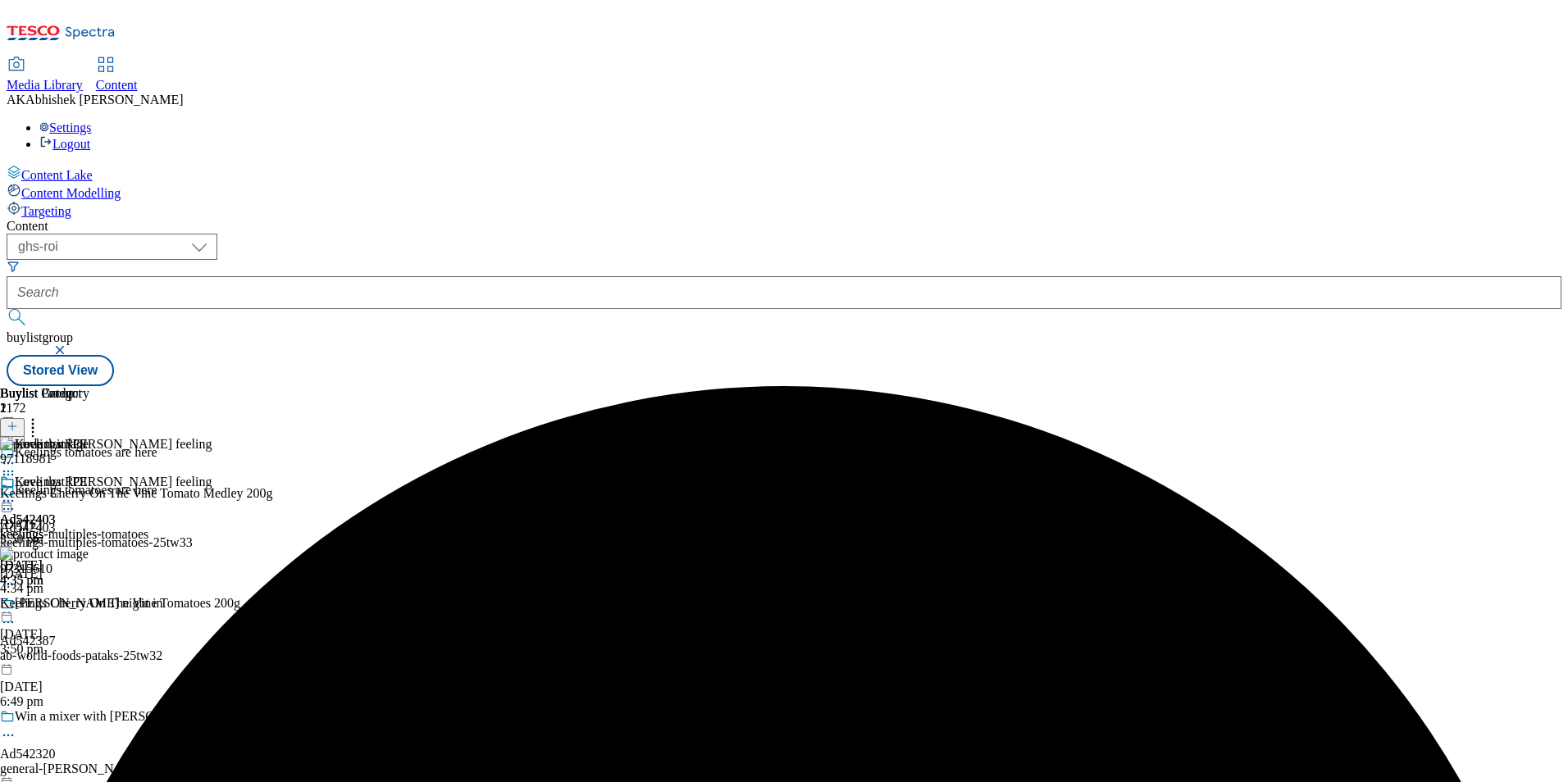
click at [17, 492] on icon at bounding box center [8, 500] width 17 height 17
click at [86, 661] on span "Publish" at bounding box center [68, 667] width 36 height 12
